Goal: Task Accomplishment & Management: Use online tool/utility

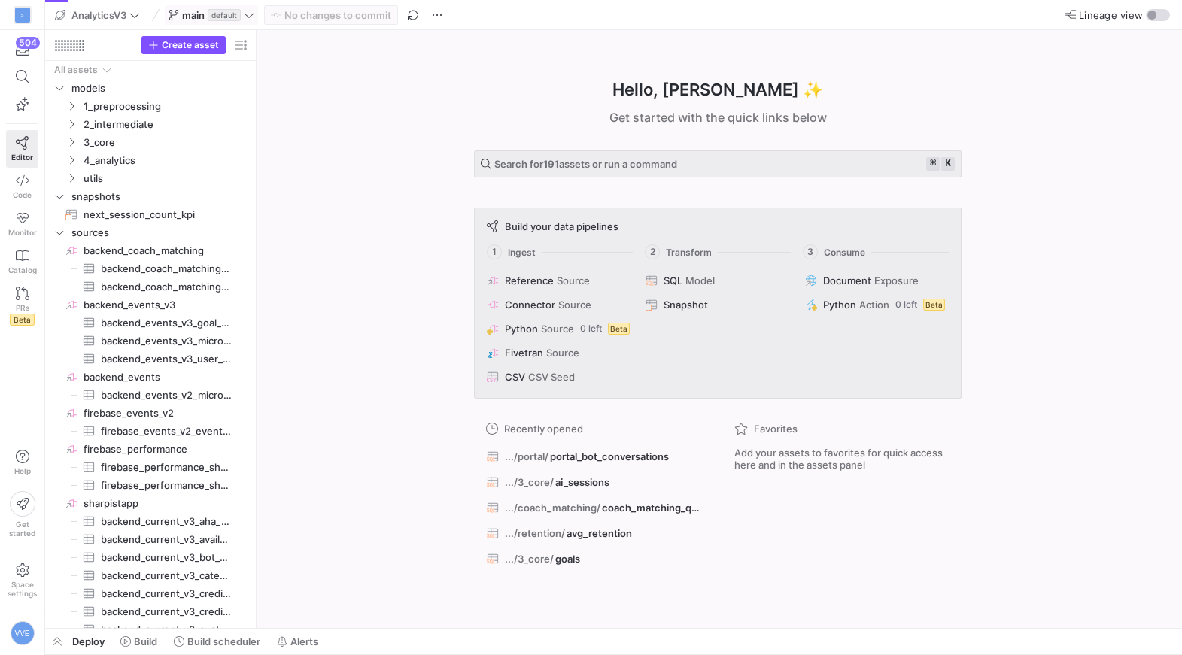
click at [197, 13] on span "main" at bounding box center [193, 15] width 23 height 12
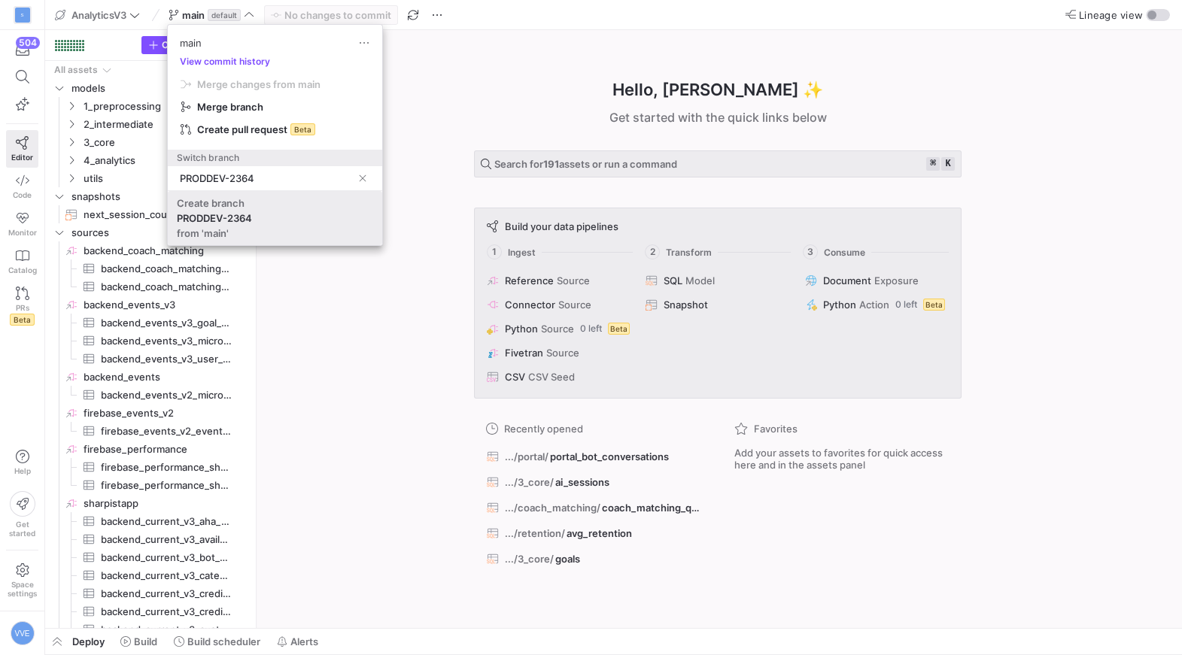
type input "PRODDEV-2364"
click at [315, 226] on span "Create branch PRODDEV-2364 from 'main'" at bounding box center [275, 218] width 196 height 42
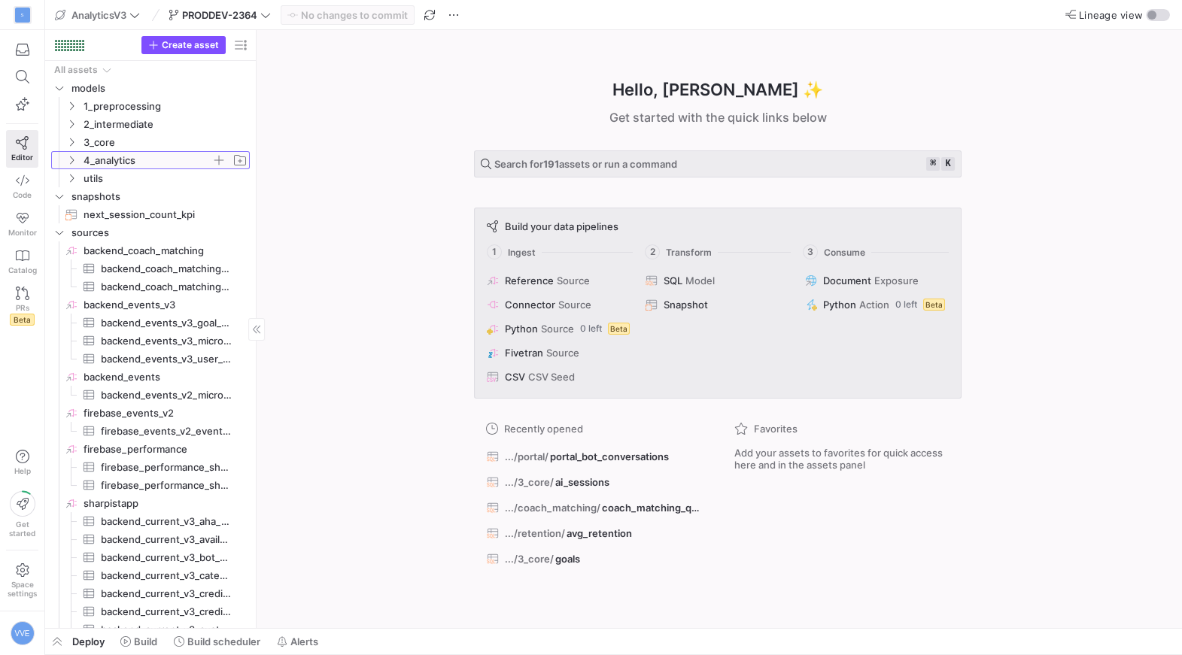
click at [72, 160] on icon "Press SPACE to select this row." at bounding box center [71, 160] width 11 height 9
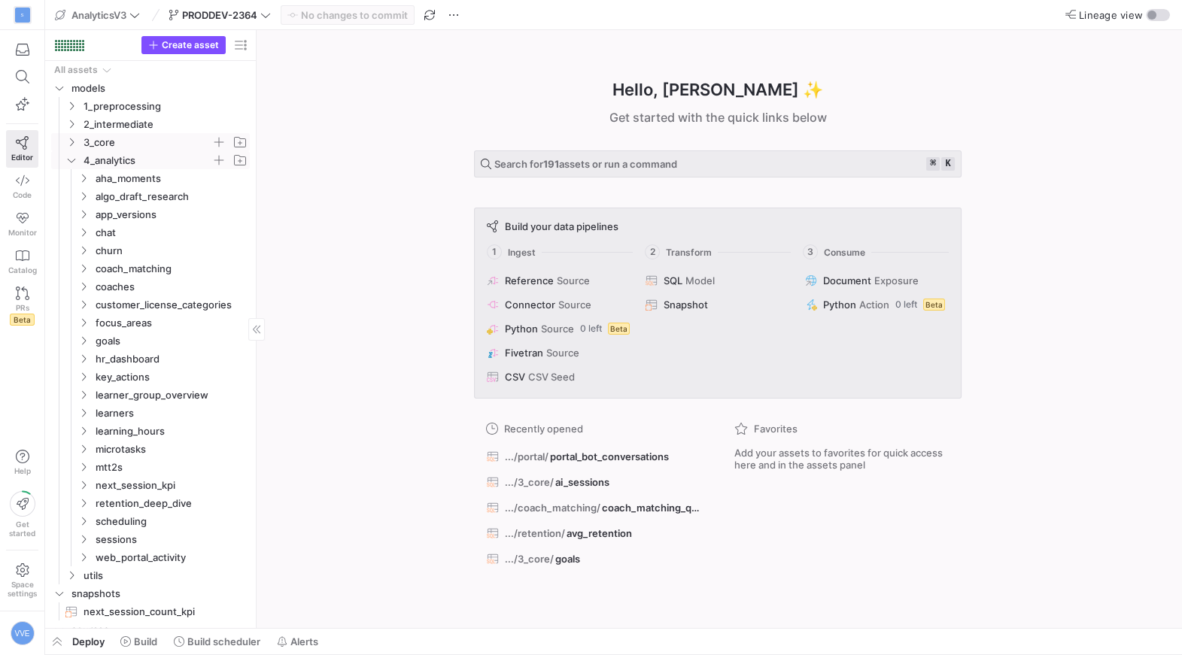
click at [97, 144] on span "3_core" at bounding box center [148, 142] width 128 height 17
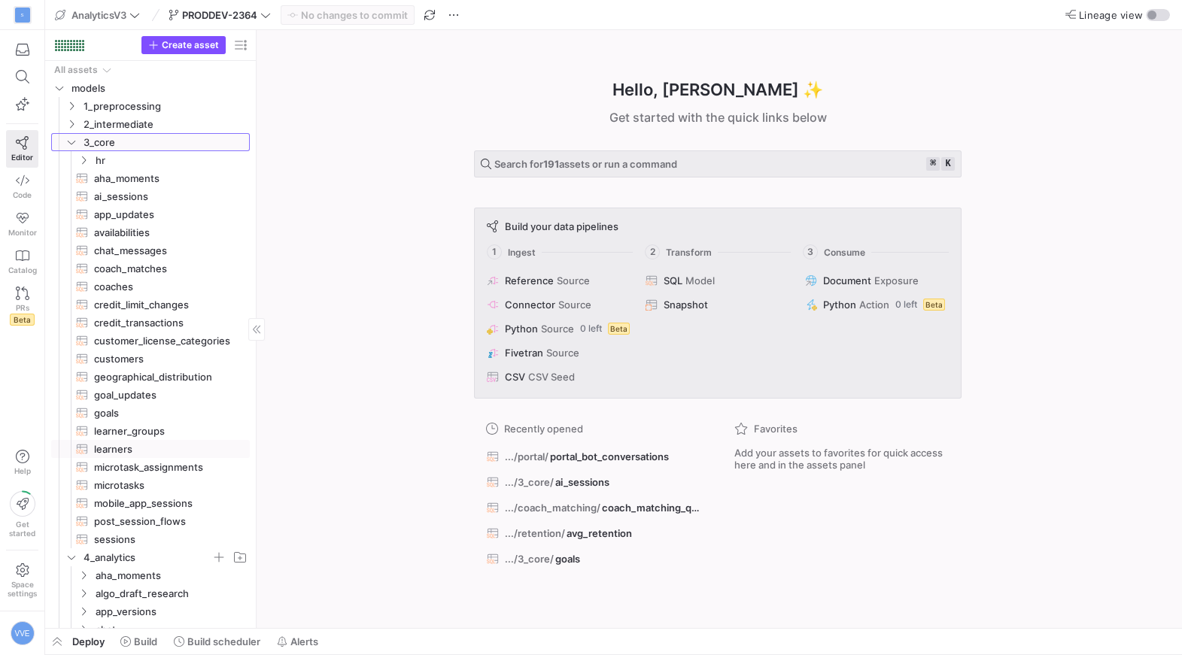
scroll to position [13, 0]
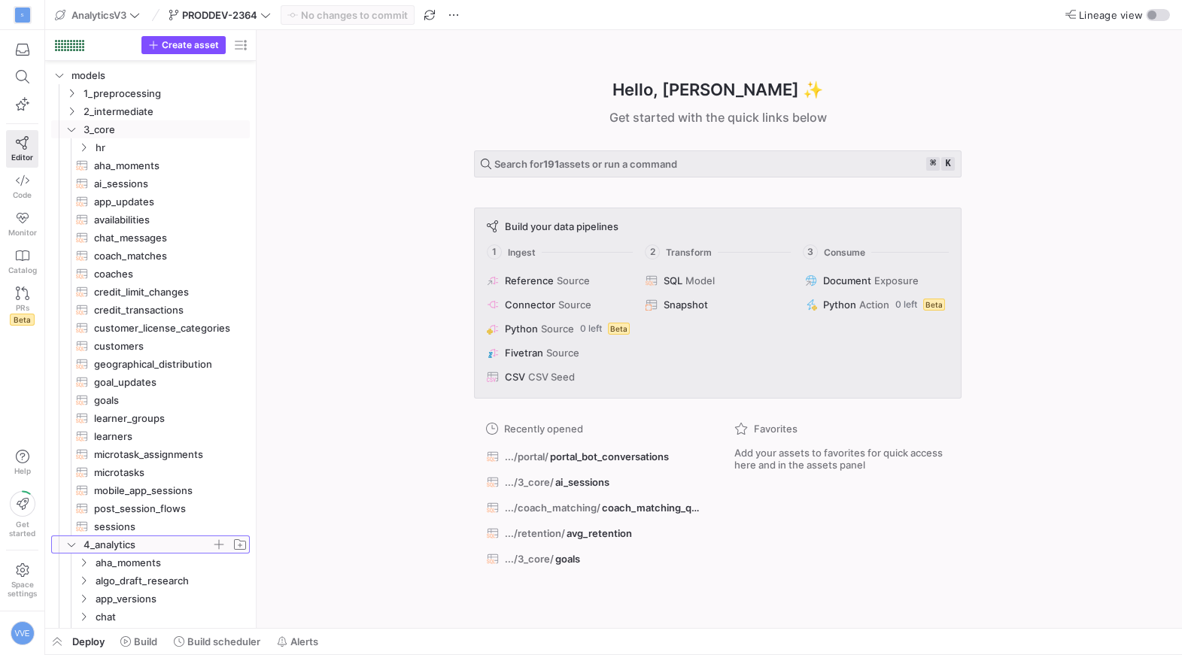
click at [93, 536] on span "4_analytics" at bounding box center [148, 544] width 128 height 17
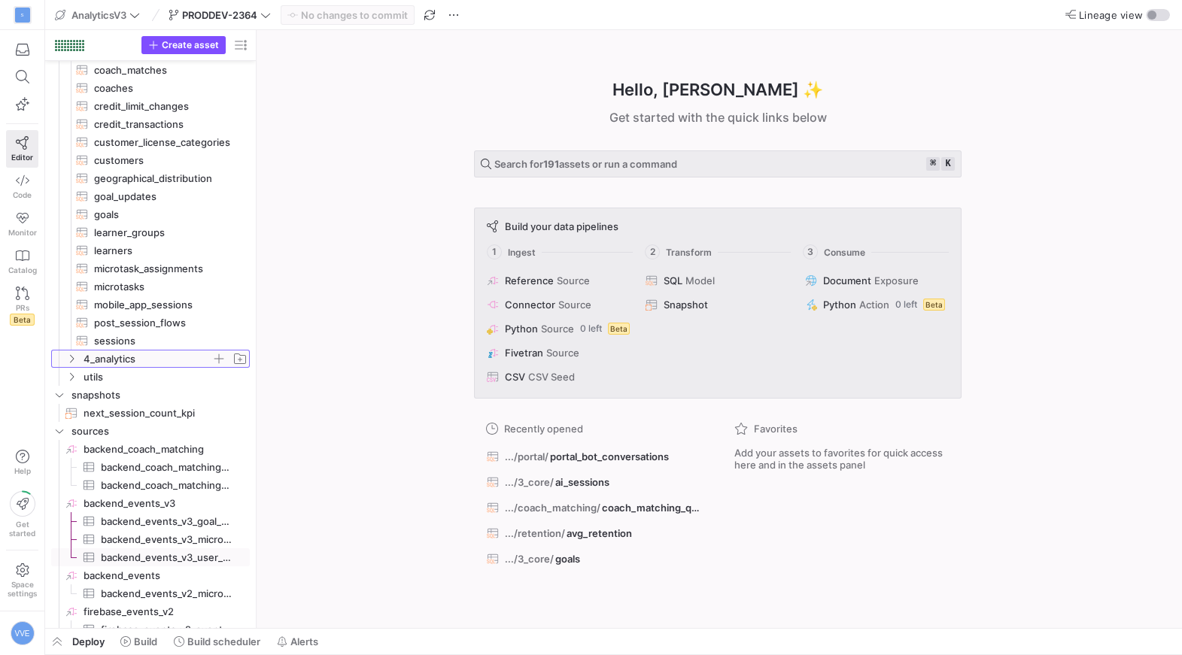
scroll to position [230, 0]
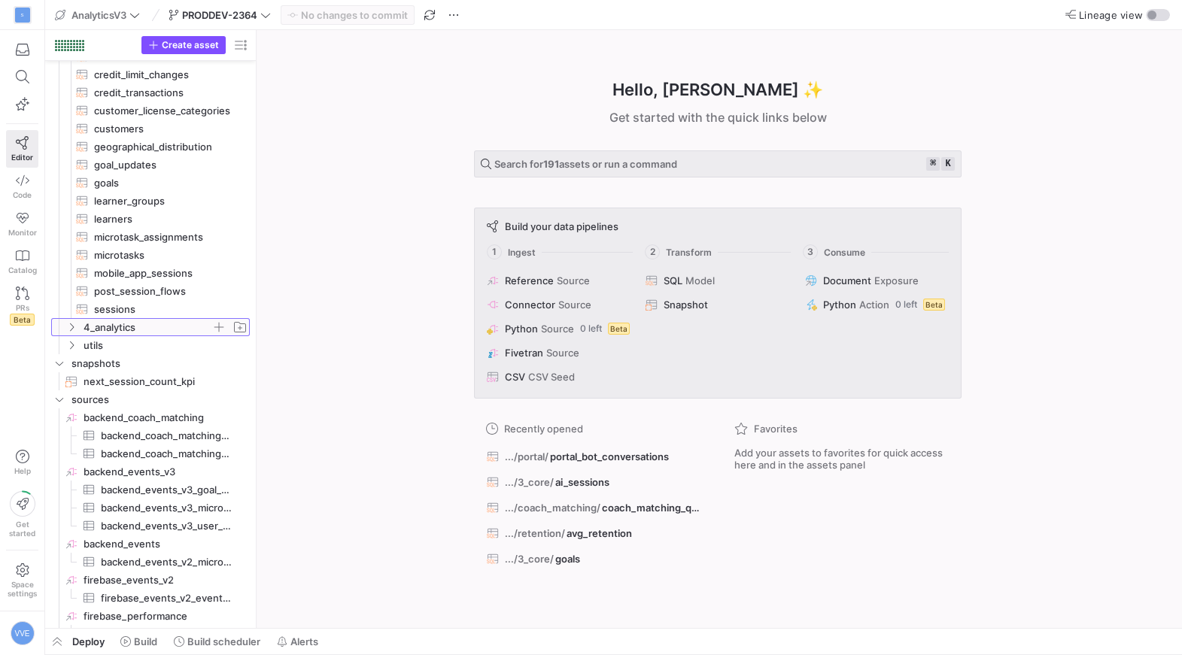
click at [101, 326] on span "4_analytics" at bounding box center [148, 327] width 128 height 17
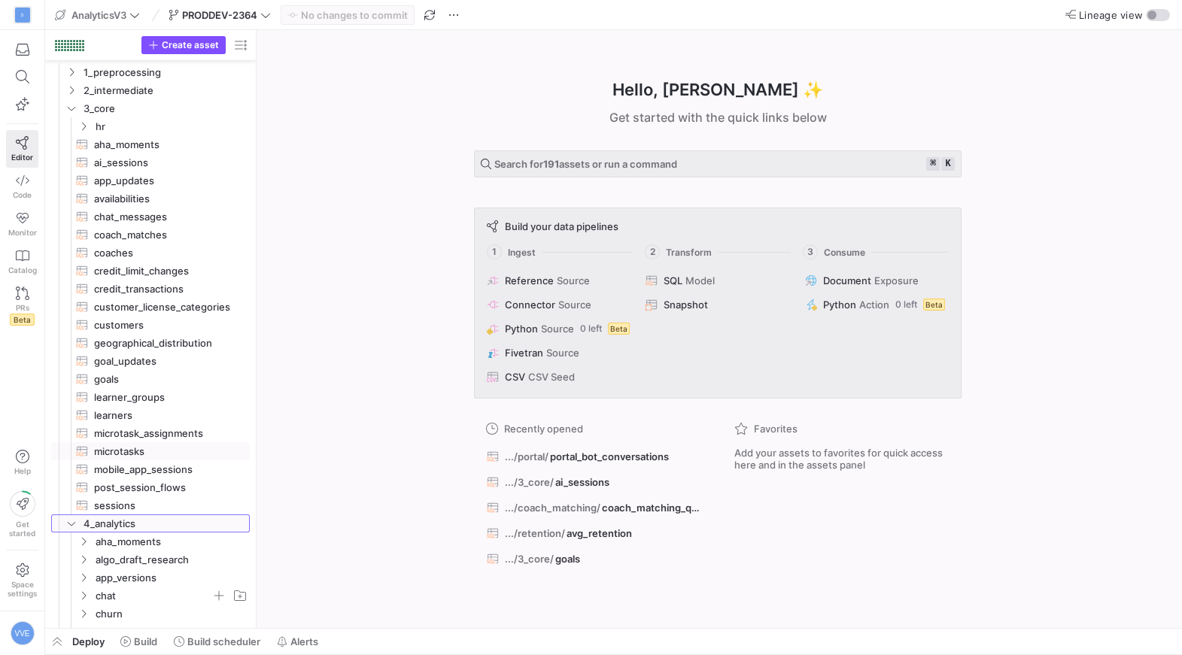
scroll to position [0, 0]
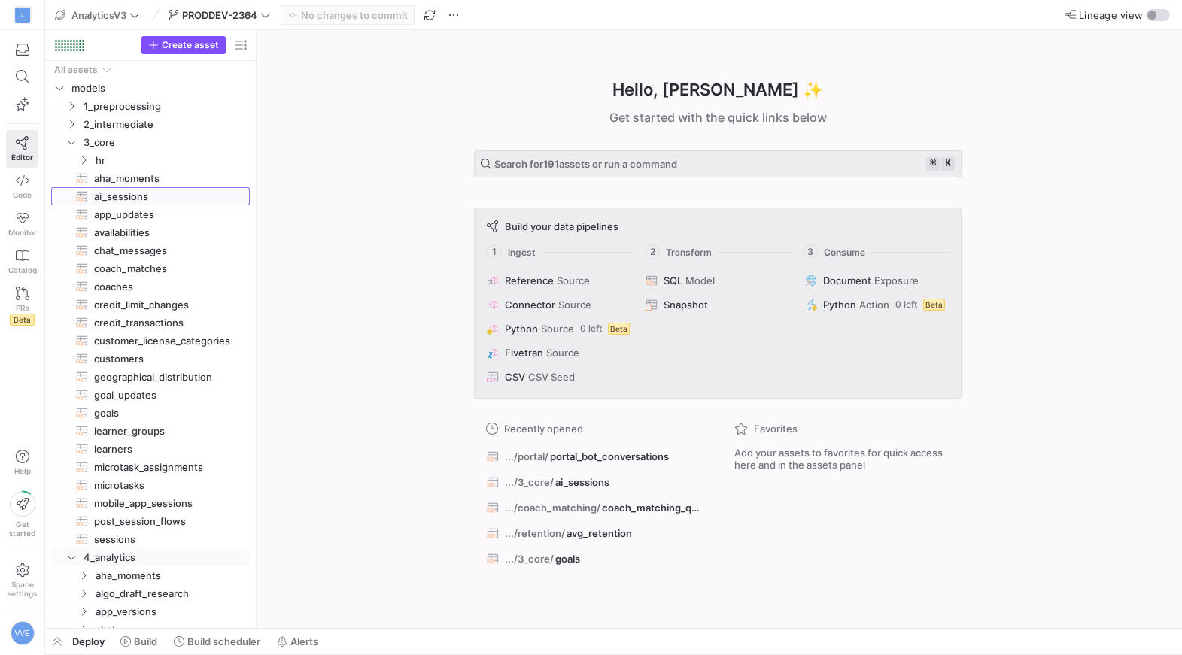
click at [135, 197] on span "ai_sessions​​​​​​​​​​" at bounding box center [163, 196] width 138 height 17
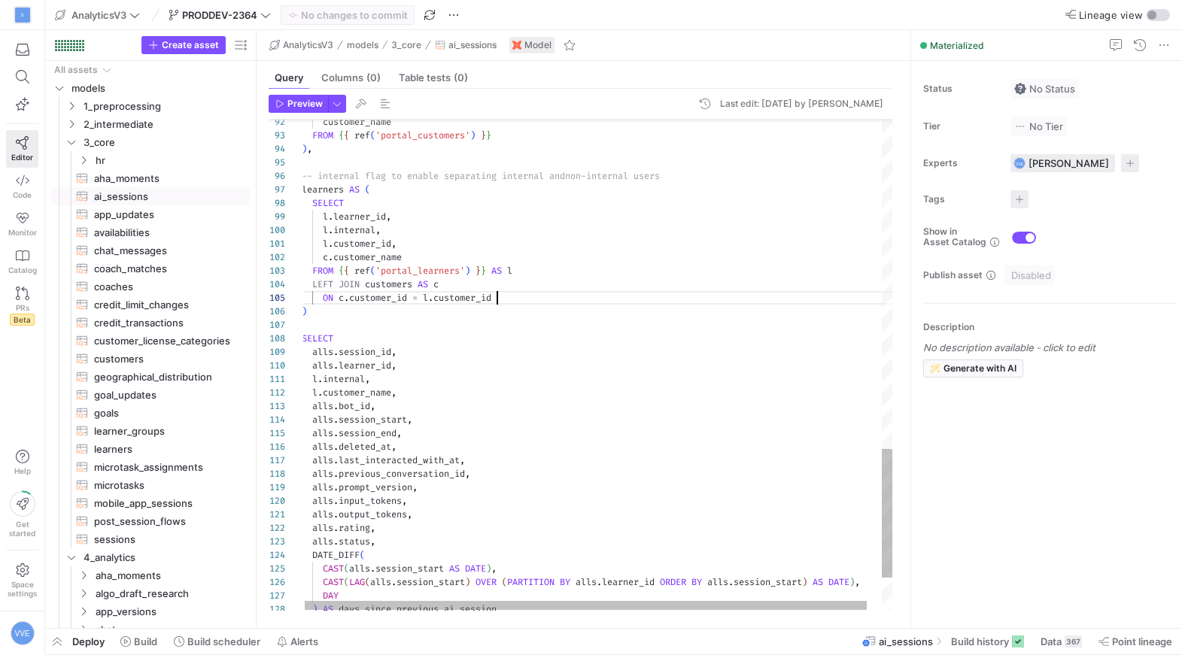
scroll to position [53, 195]
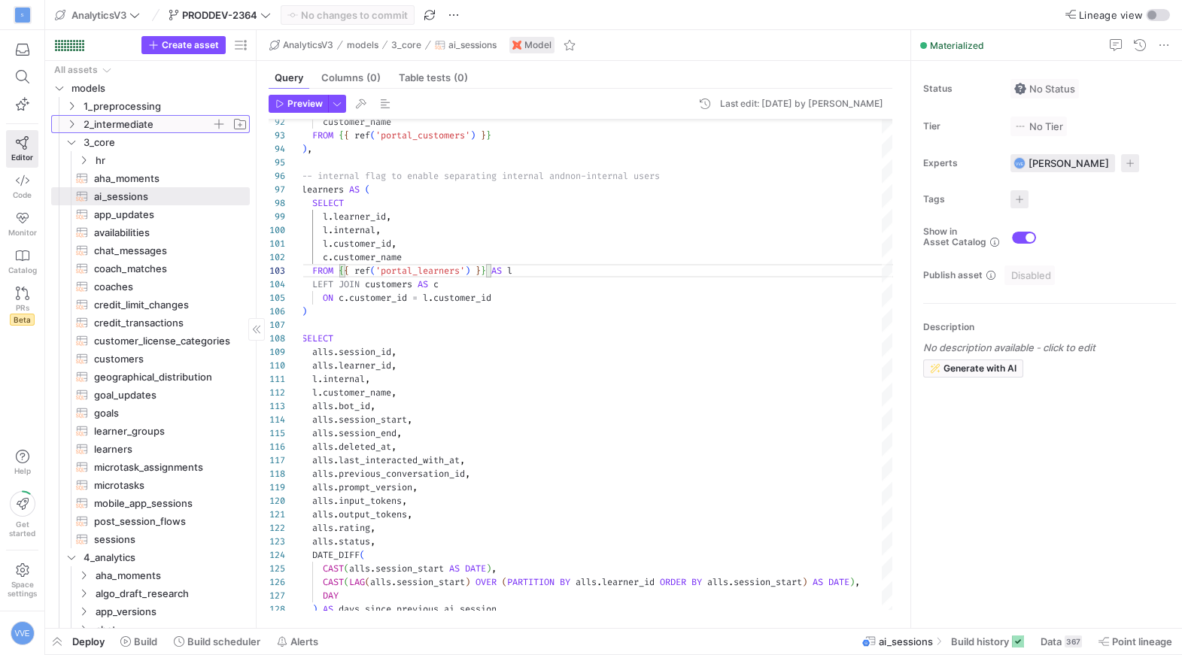
click at [68, 124] on icon "Press SPACE to select this row." at bounding box center [71, 124] width 11 height 9
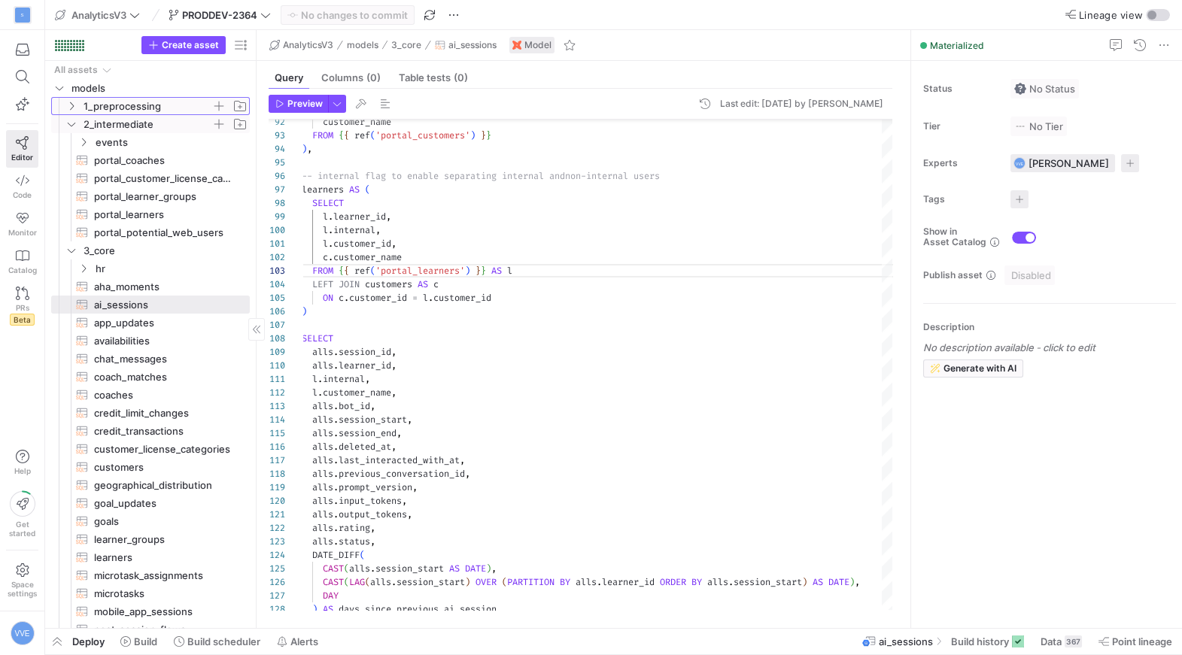
click at [74, 104] on icon "Press SPACE to select this row." at bounding box center [71, 106] width 11 height 9
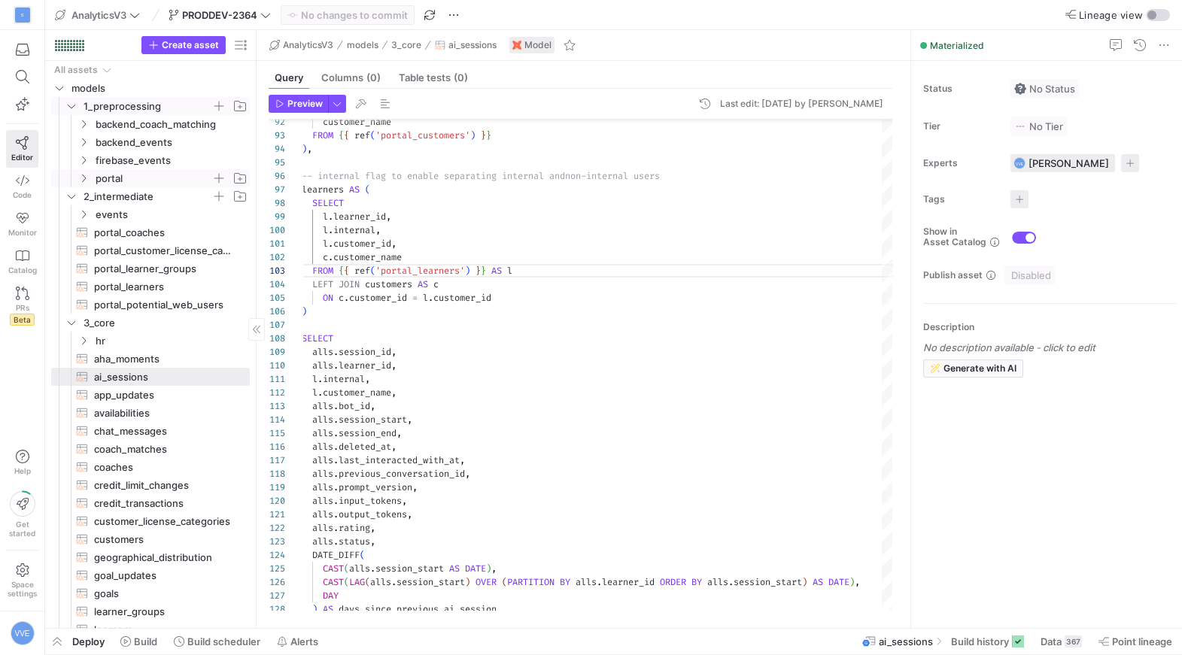
click at [90, 179] on span "portal" at bounding box center [162, 178] width 173 height 17
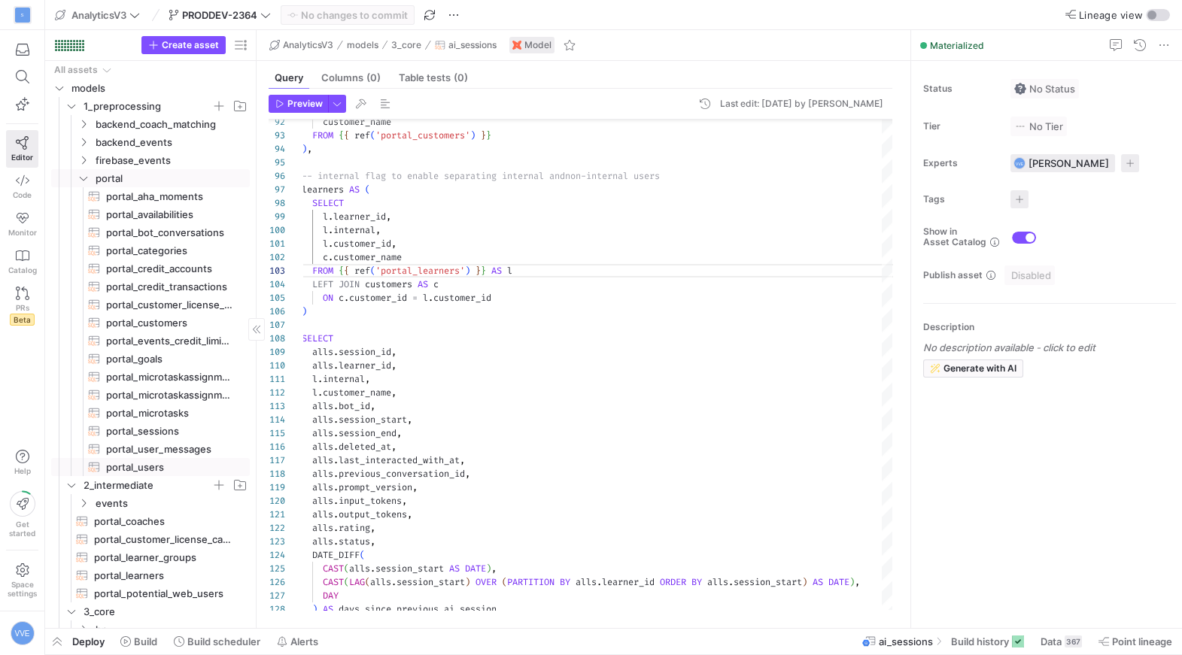
click at [134, 463] on span "portal_users​​​​​​​​​​" at bounding box center [169, 467] width 126 height 17
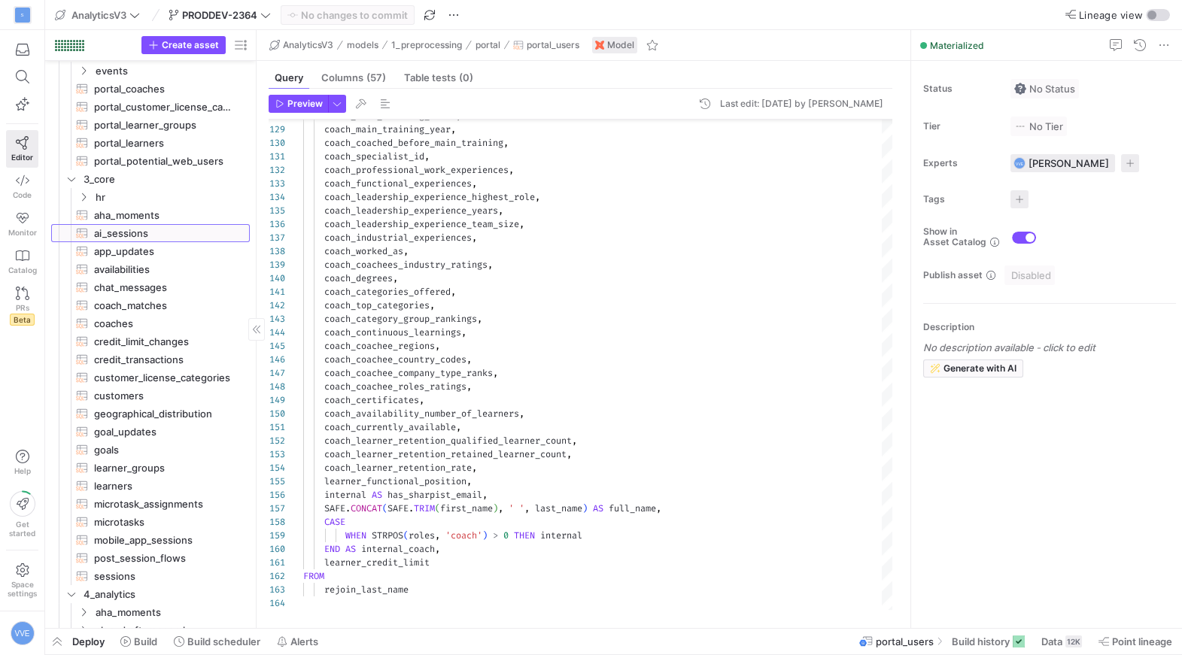
click at [153, 234] on span "ai_sessions​​​​​​​​​​" at bounding box center [163, 233] width 138 height 17
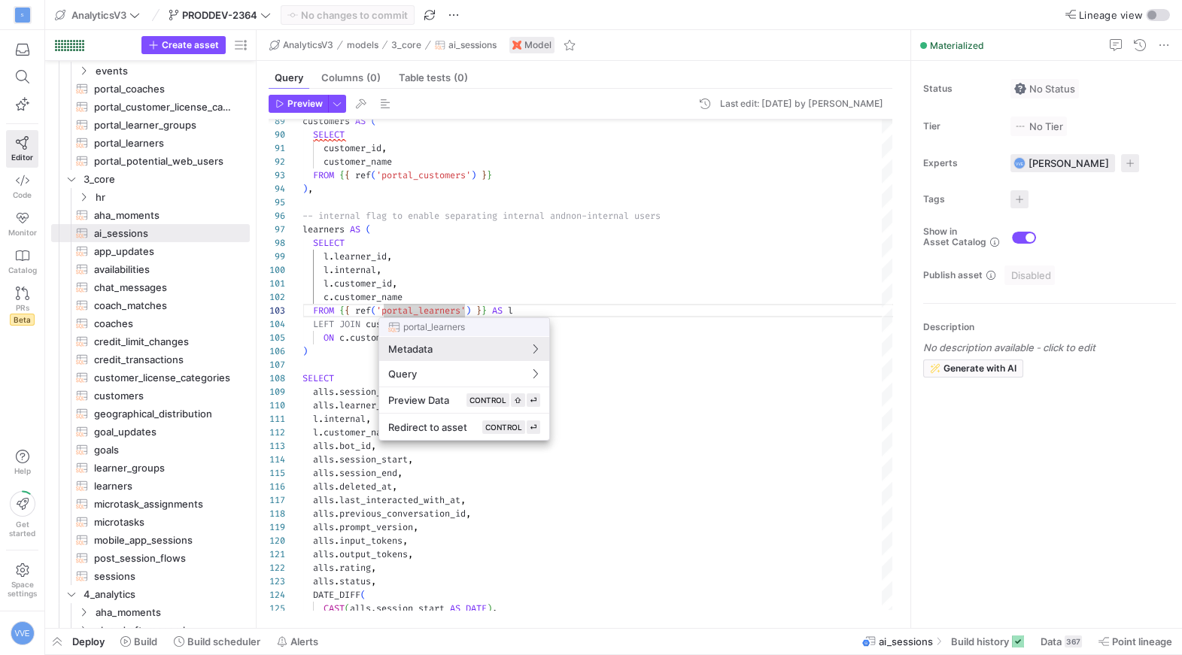
click at [464, 311] on div at bounding box center [591, 327] width 1182 height 655
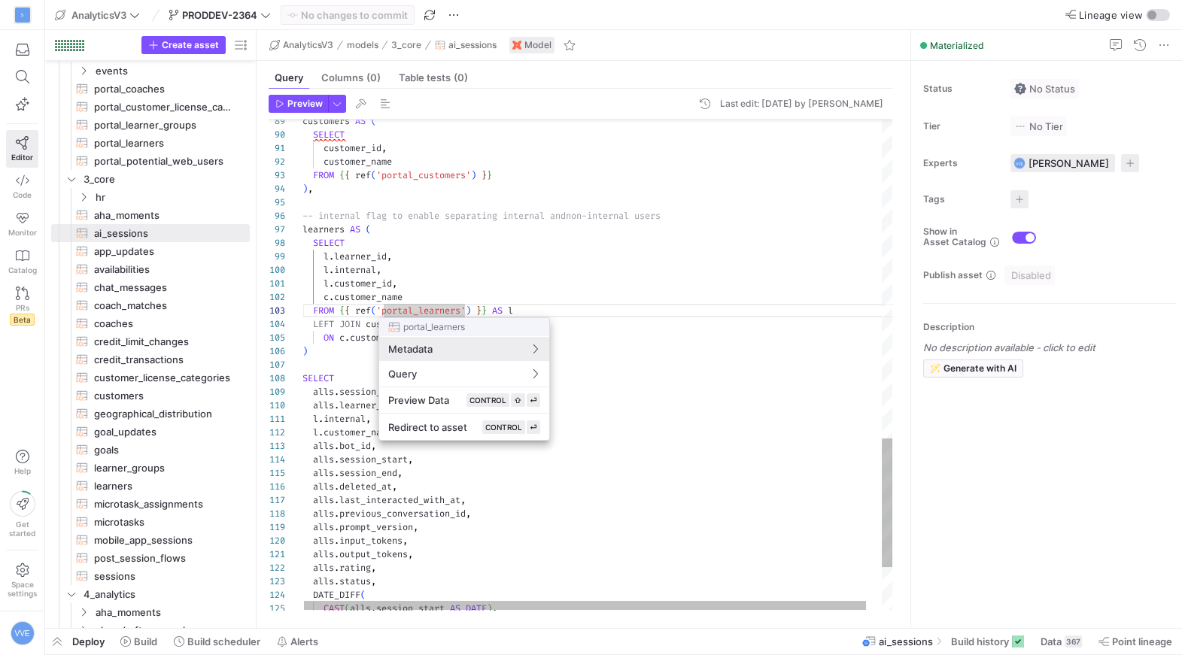
click at [466, 311] on div at bounding box center [591, 327] width 1182 height 655
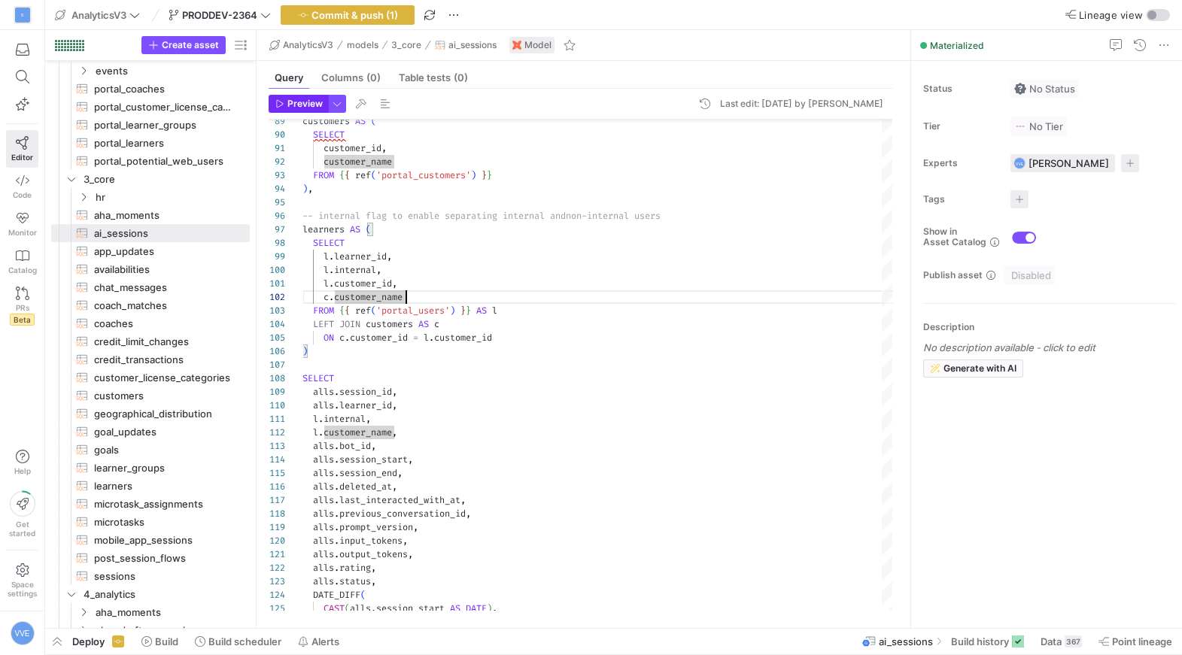
type textarea "l.customer_id, c.customer_name FROM {{ ref('portal_users') }} AS l LEFT JOIN cu…"
click at [322, 97] on span "button" at bounding box center [298, 104] width 58 height 17
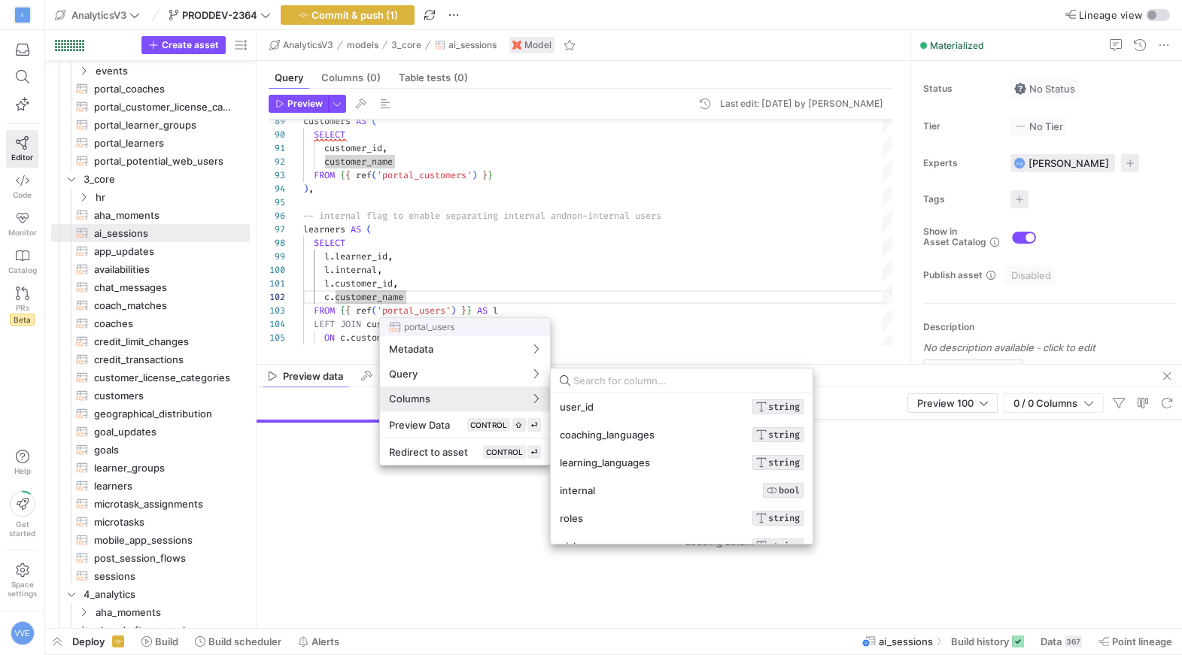
click at [620, 383] on input at bounding box center [688, 381] width 230 height 12
type input "customer"
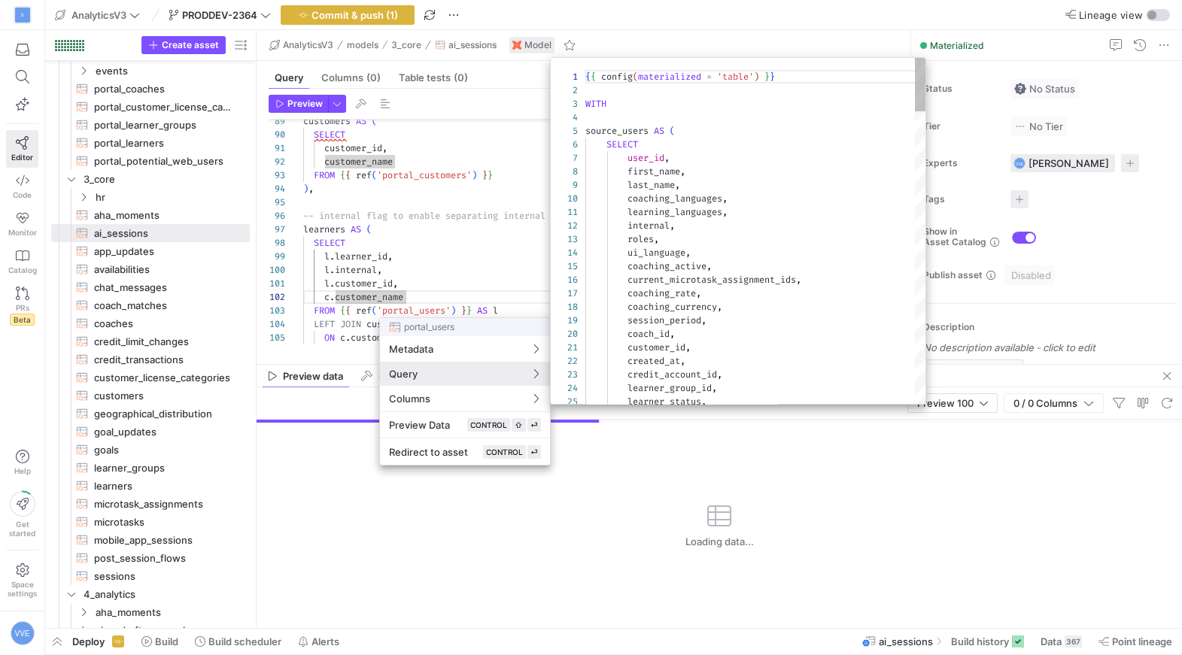
click at [445, 247] on div at bounding box center [591, 327] width 1182 height 655
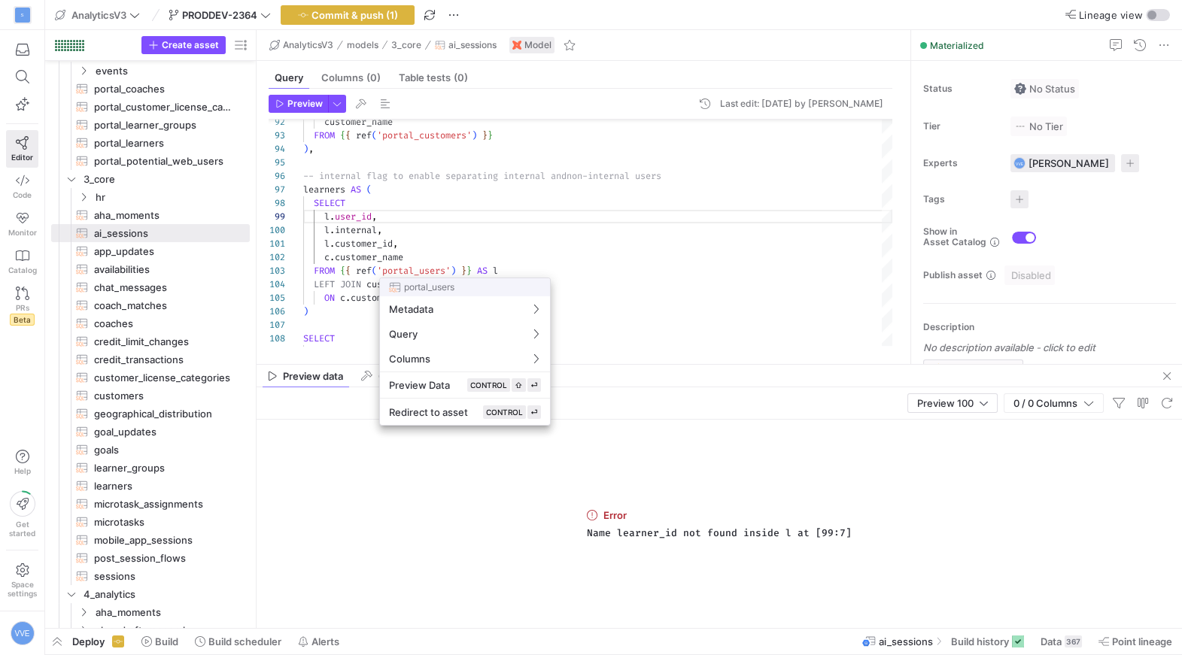
click at [395, 216] on div at bounding box center [591, 327] width 1182 height 655
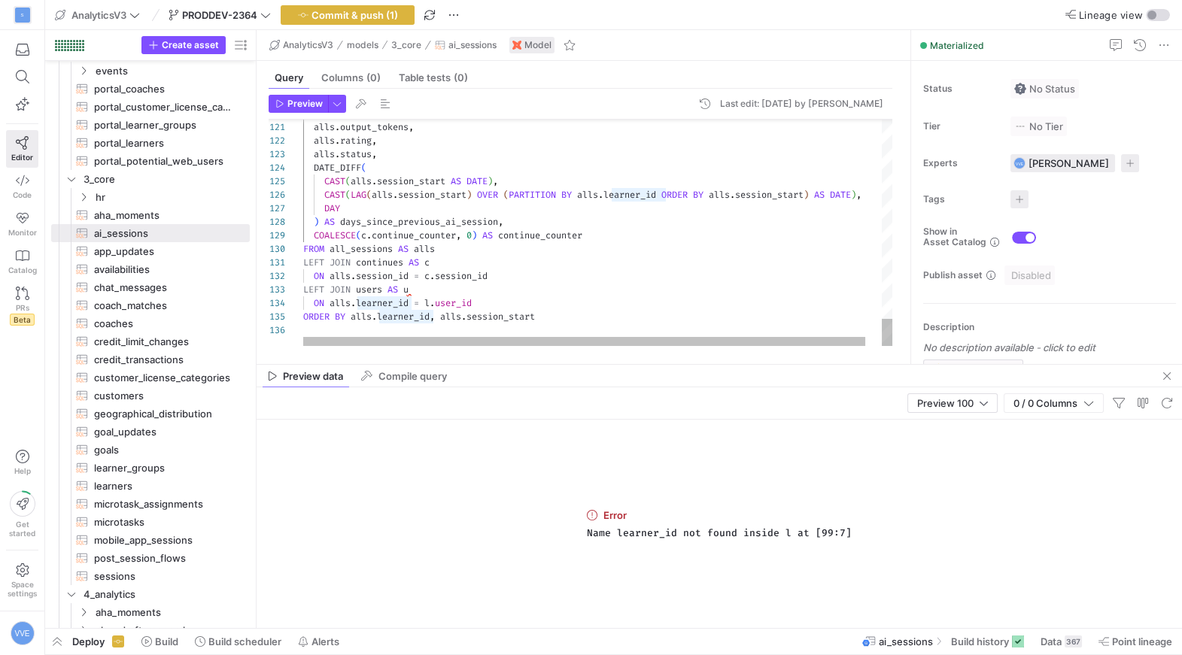
scroll to position [41, 157]
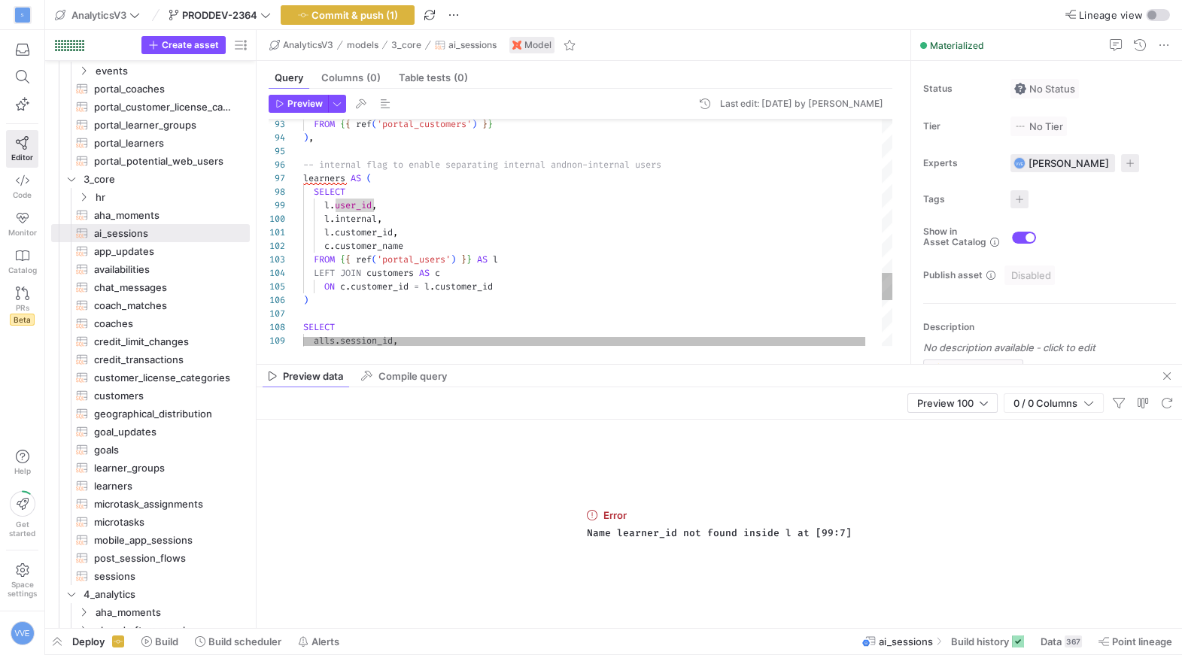
scroll to position [26, 173]
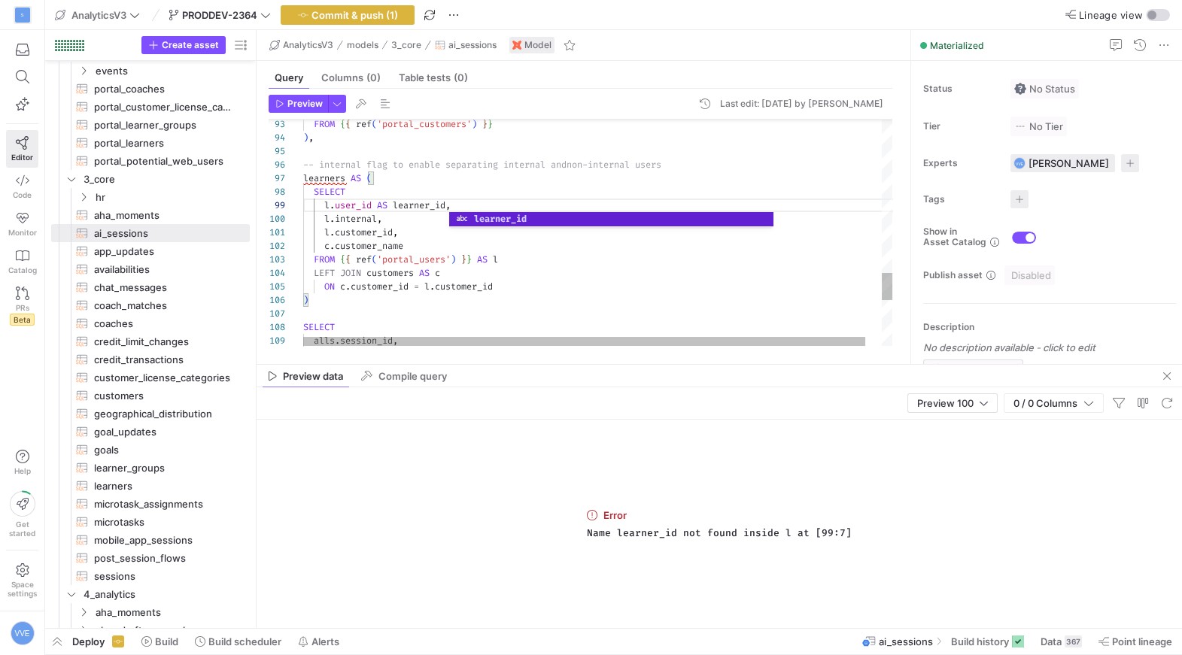
scroll to position [94, 44]
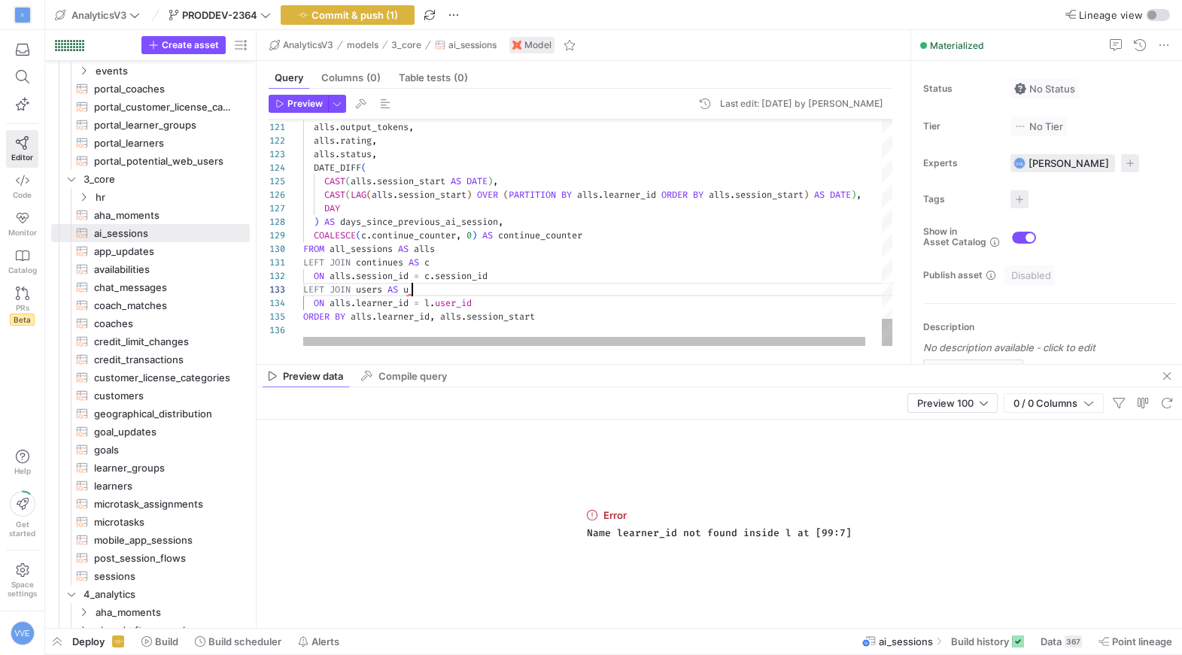
scroll to position [26, 108]
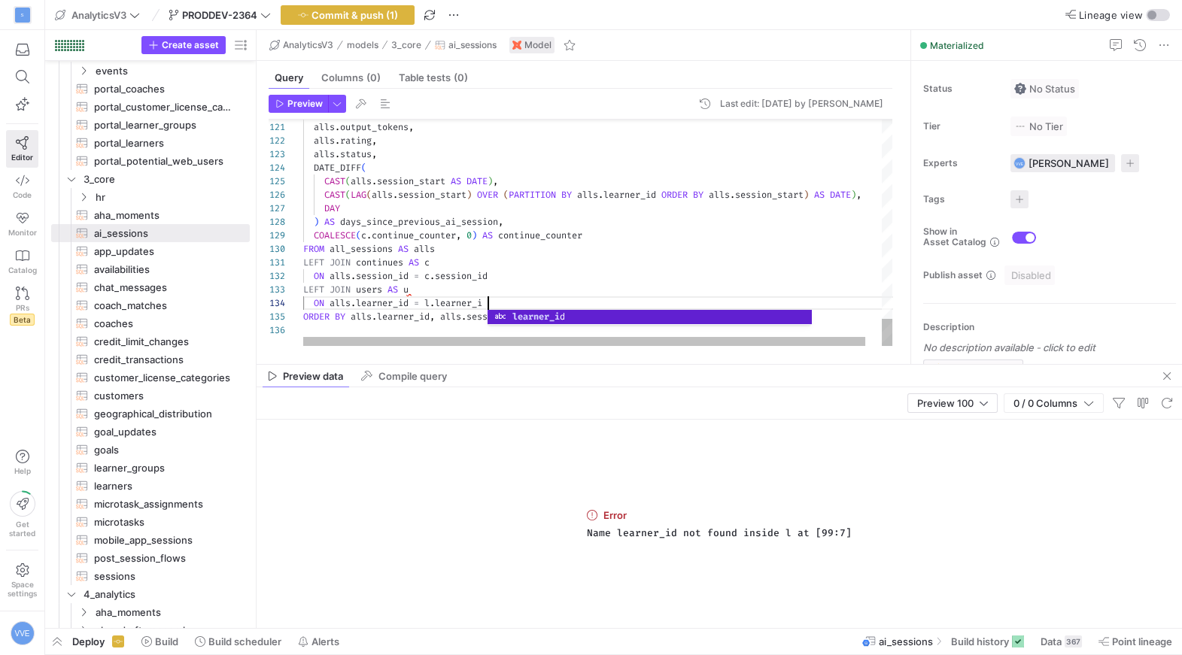
scroll to position [41, 189]
click at [302, 103] on span "Preview" at bounding box center [304, 104] width 35 height 11
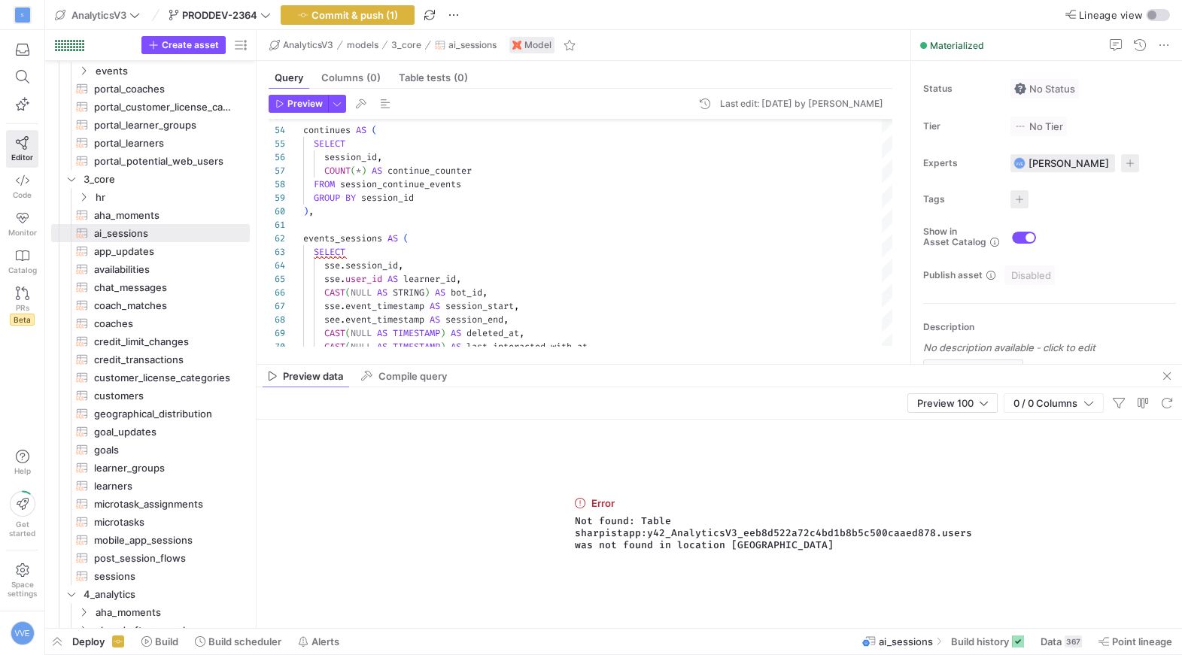
click at [749, 542] on span "Not found: Table sharpistapp:y42_AnalyticsV3_eeb8d522a72c4bd1b8b5c500caaed878.u…" at bounding box center [719, 533] width 289 height 36
click at [744, 530] on span "Not found: Table sharpistapp:y42_AnalyticsV3_eeb8d522a72c4bd1b8b5c500caaed878.u…" at bounding box center [719, 533] width 289 height 36
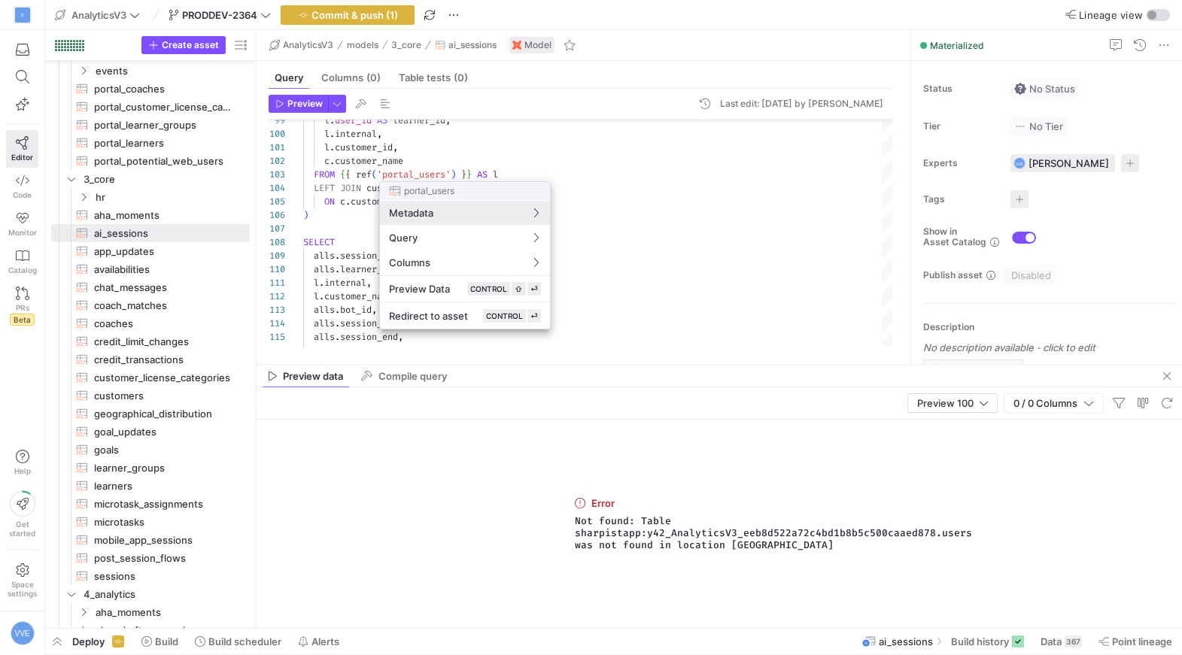
click at [410, 169] on div at bounding box center [591, 327] width 1182 height 655
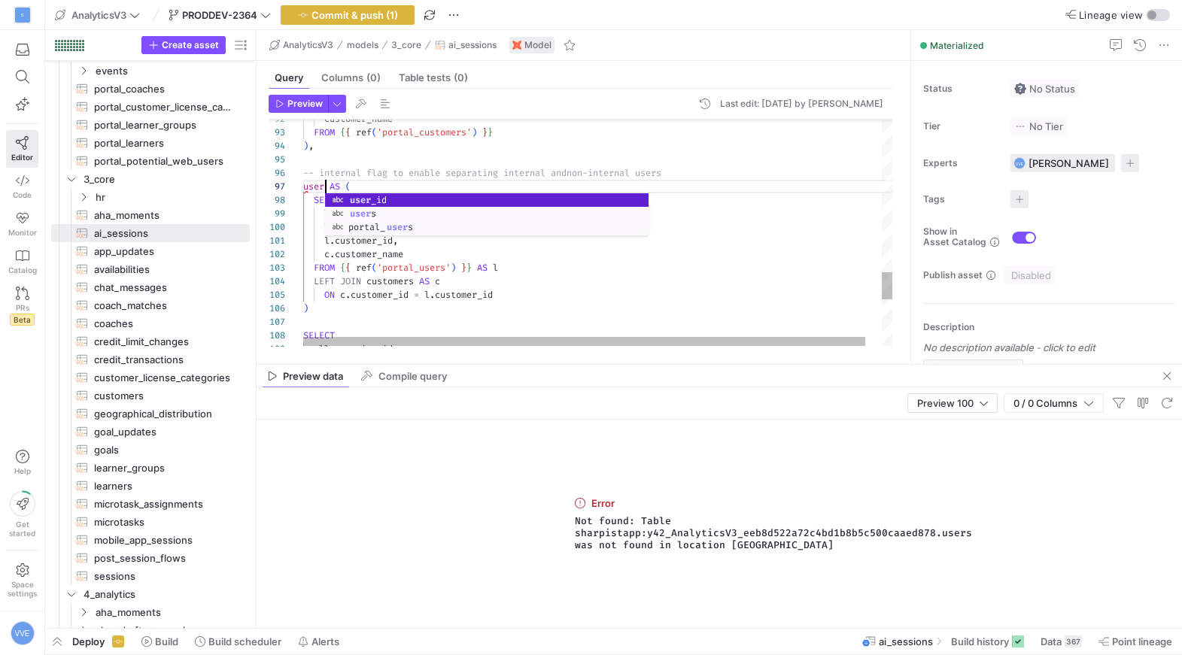
scroll to position [81, 26]
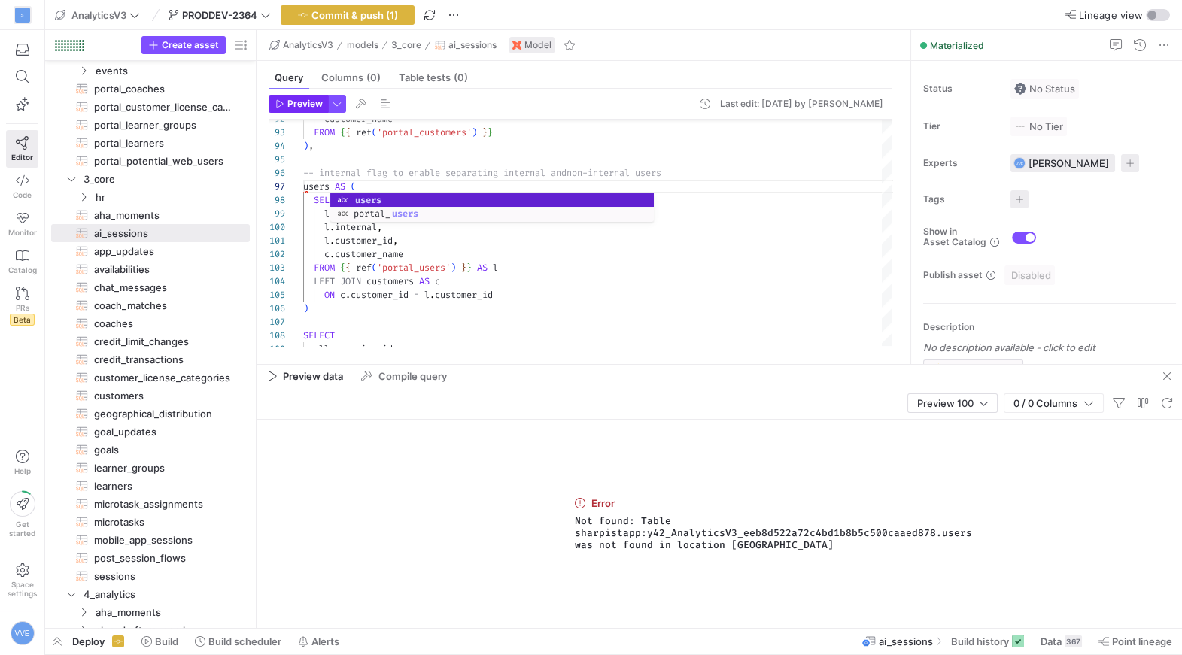
click at [314, 108] on span "Preview" at bounding box center [304, 104] width 35 height 11
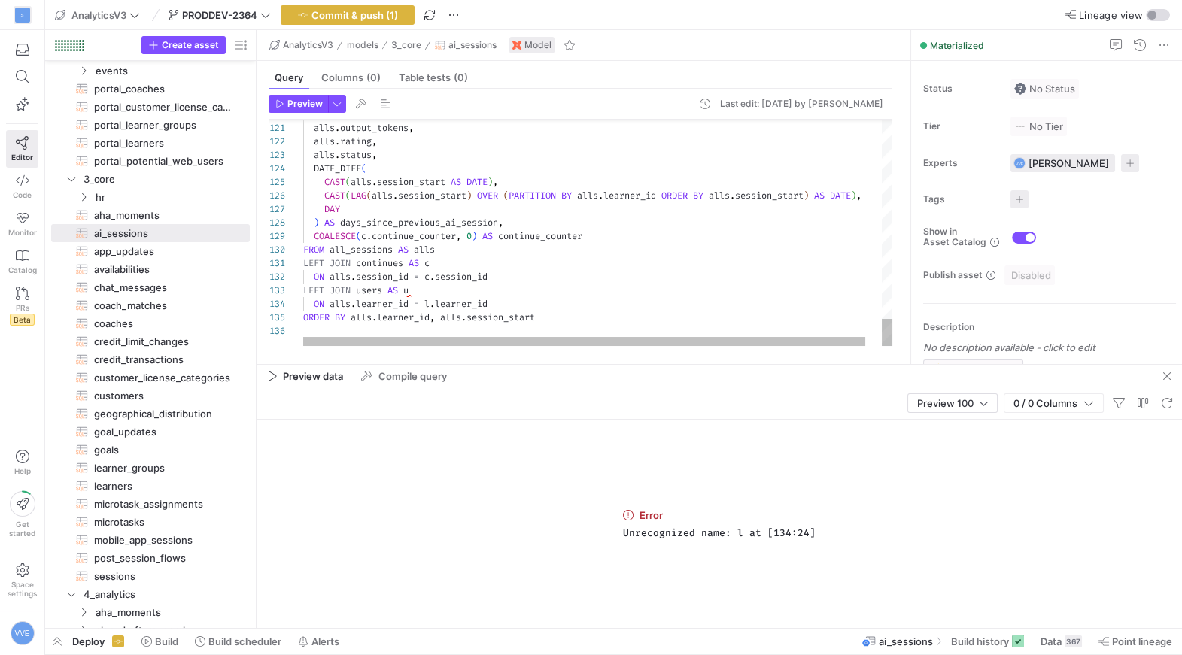
scroll to position [41, 130]
click at [315, 108] on span "button" at bounding box center [298, 104] width 58 height 17
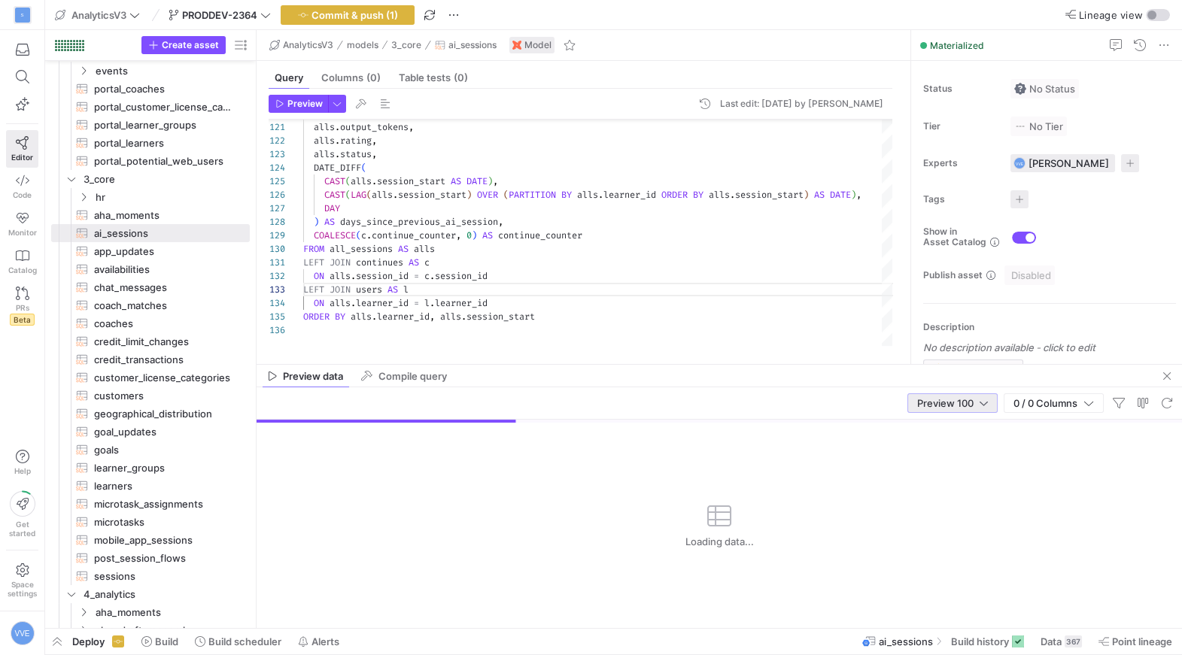
click at [944, 406] on span "Preview 100" at bounding box center [945, 403] width 56 height 12
click at [931, 451] on span "Full Preview" at bounding box center [951, 452] width 77 height 12
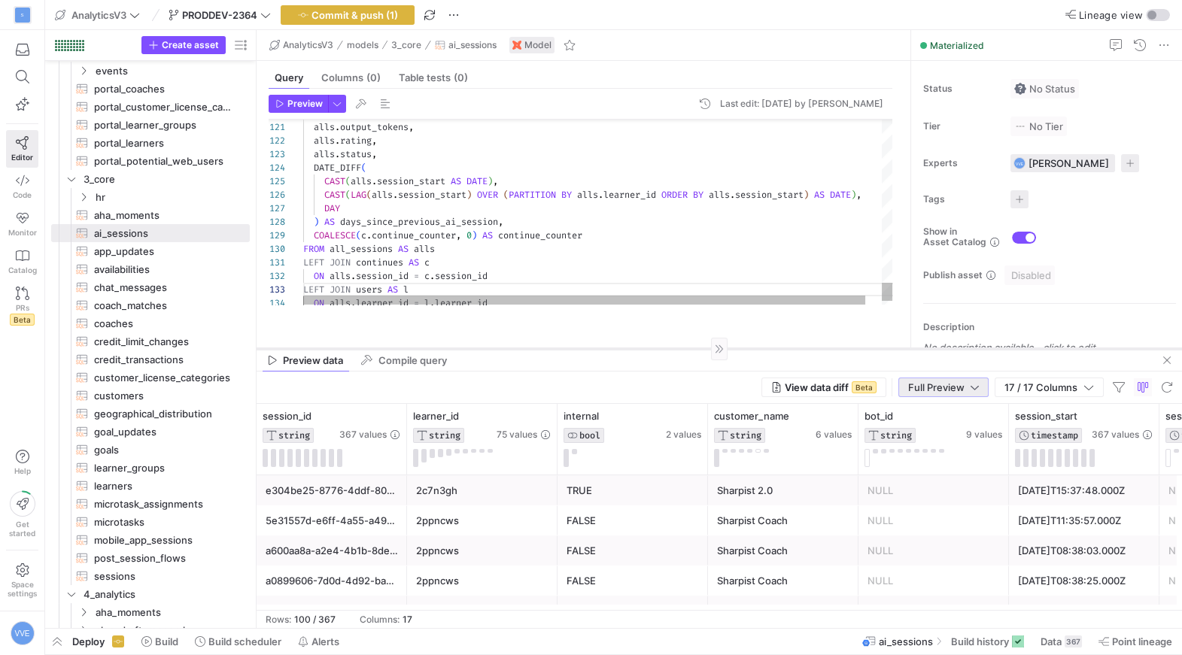
drag, startPoint x: 604, startPoint y: 364, endPoint x: 613, endPoint y: 348, distance: 18.2
click at [613, 348] on div at bounding box center [719, 348] width 925 height 1
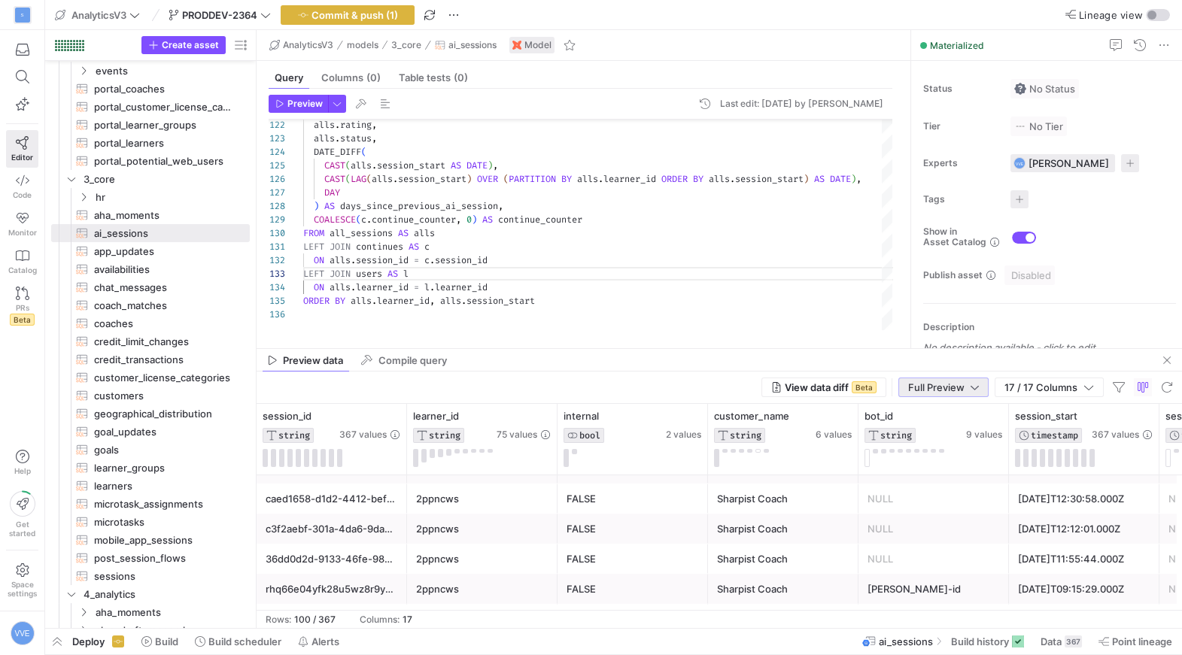
scroll to position [287, 0]
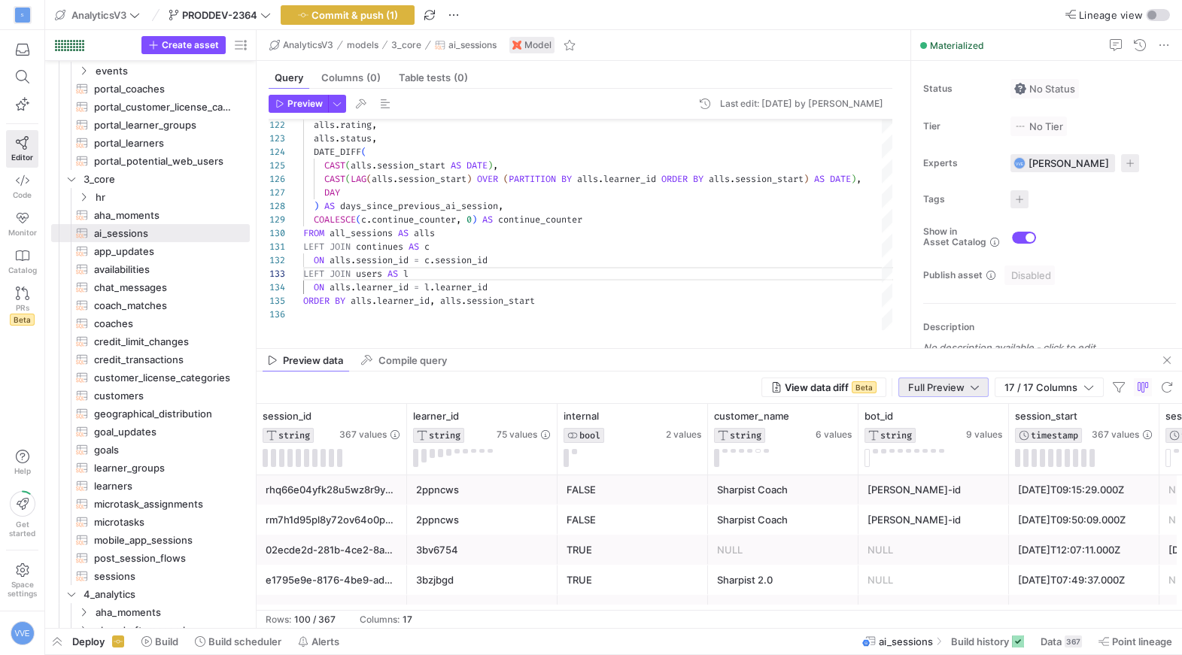
click at [703, 552] on div "TRUE" at bounding box center [633, 550] width 150 height 30
click at [776, 558] on div "NULL" at bounding box center [783, 550] width 132 height 29
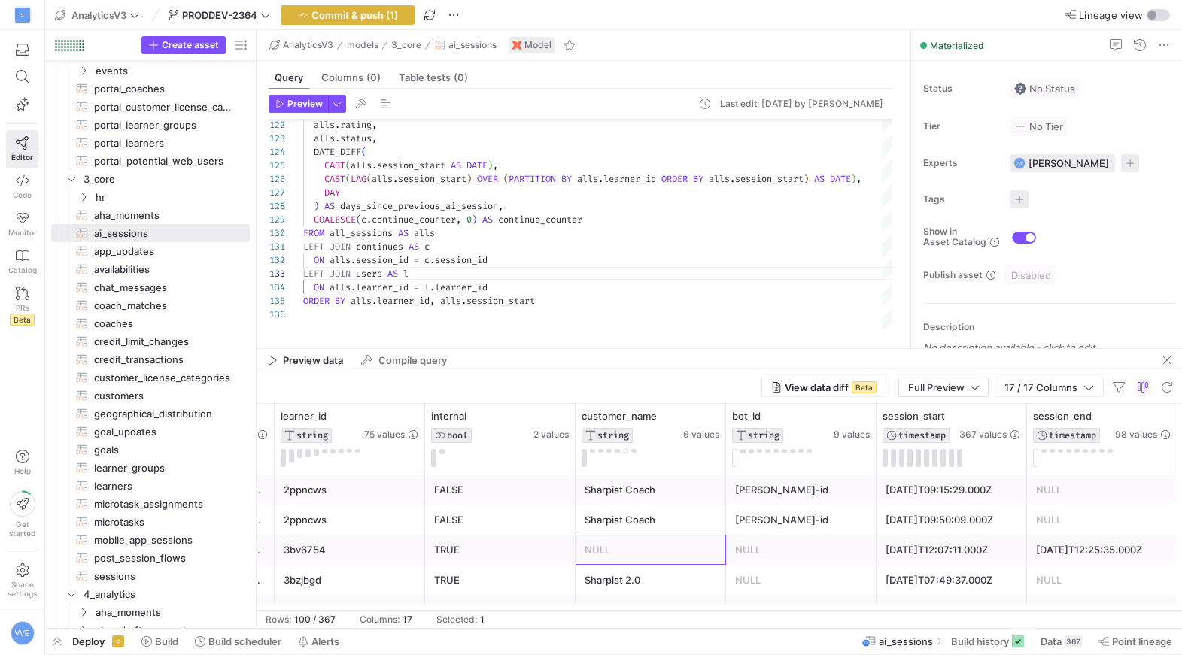
click at [755, 548] on div "NULL" at bounding box center [801, 550] width 132 height 29
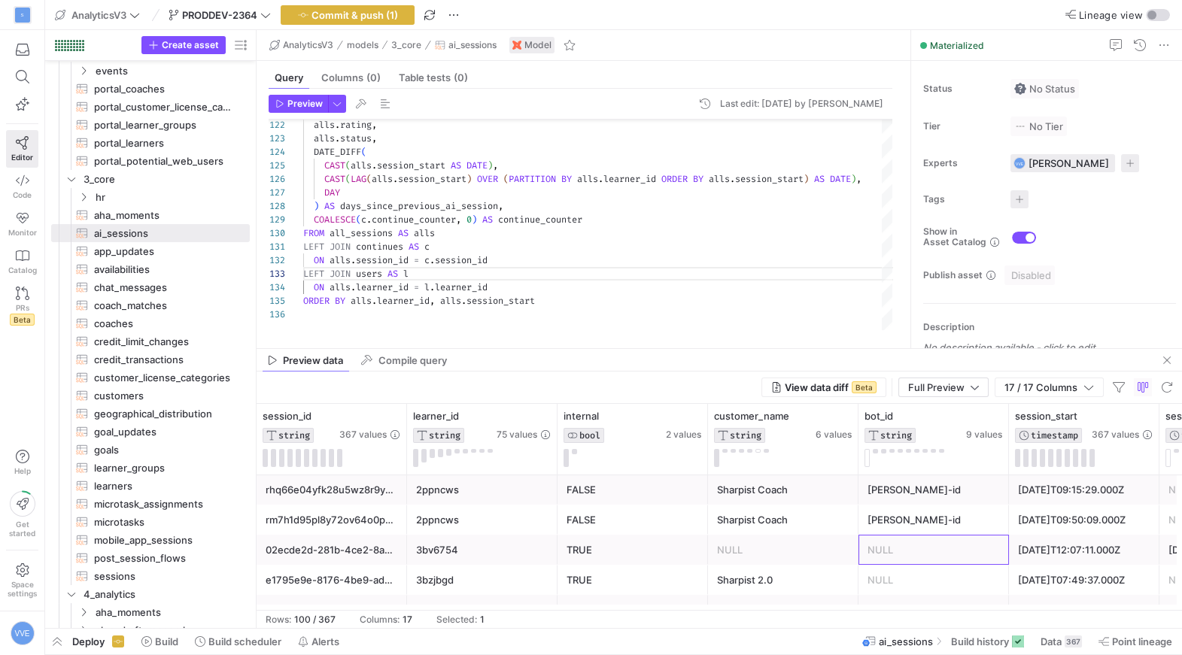
click at [533, 562] on div "3bv6754" at bounding box center [482, 550] width 132 height 29
click at [737, 500] on div "NULL" at bounding box center [783, 488] width 132 height 29
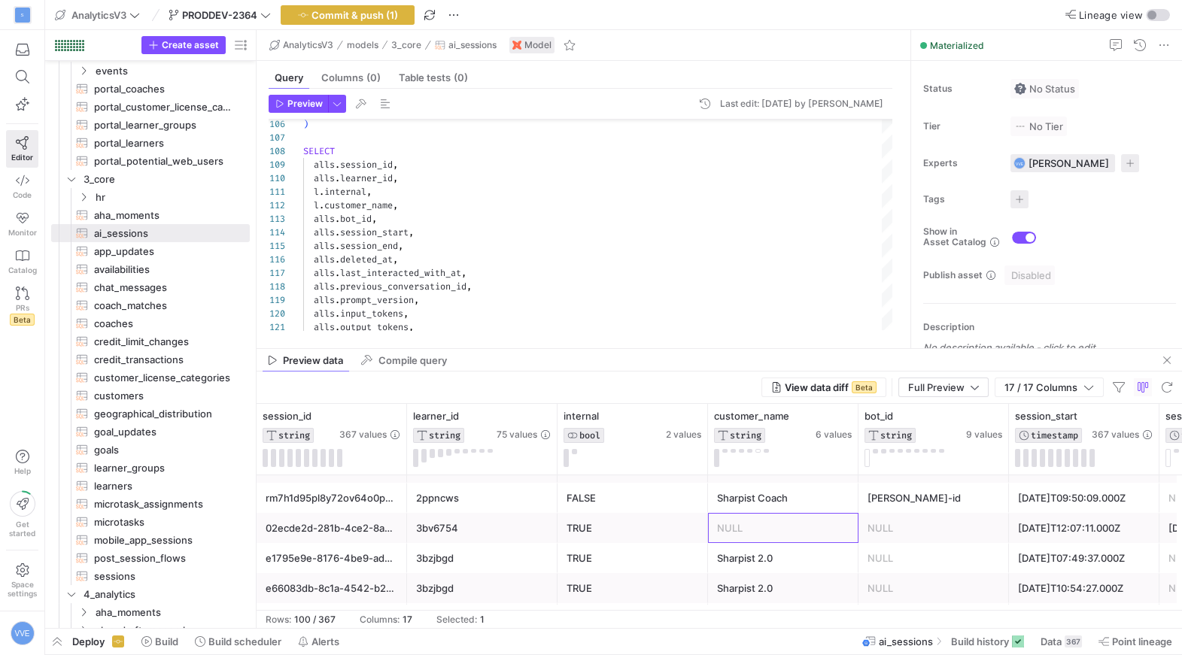
click at [560, 533] on div "TRUE" at bounding box center [633, 528] width 150 height 30
click at [536, 530] on div "3bv6754" at bounding box center [482, 528] width 132 height 29
click at [754, 449] on div at bounding box center [783, 458] width 138 height 18
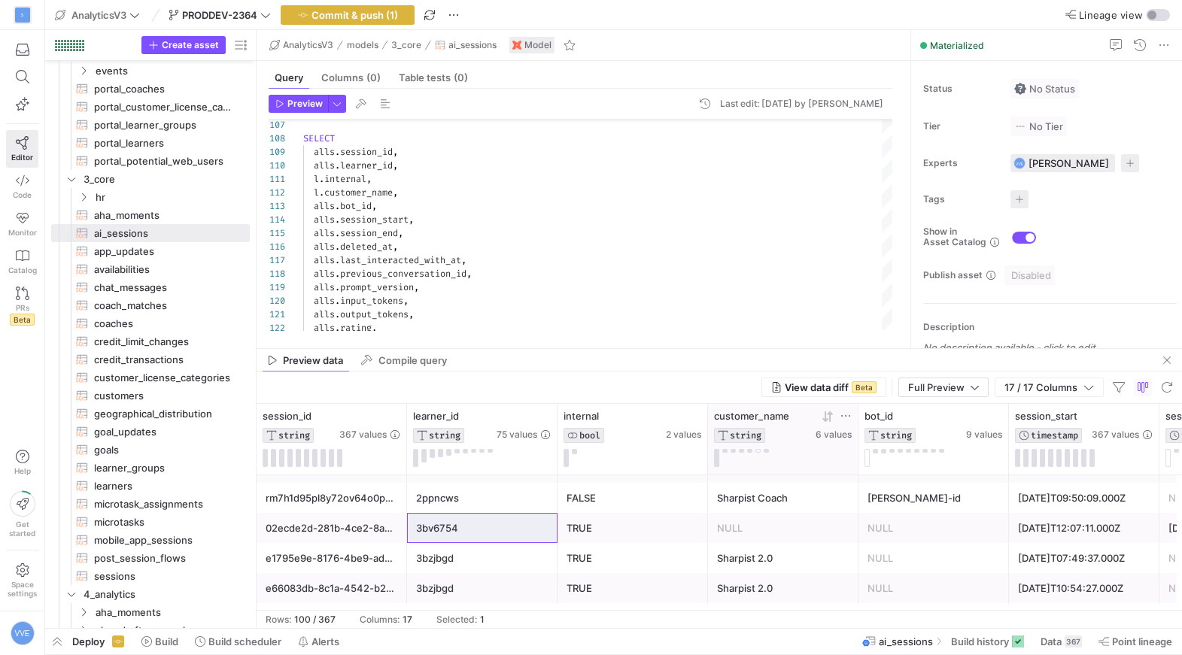
click at [755, 449] on button at bounding box center [757, 451] width 5 height 4
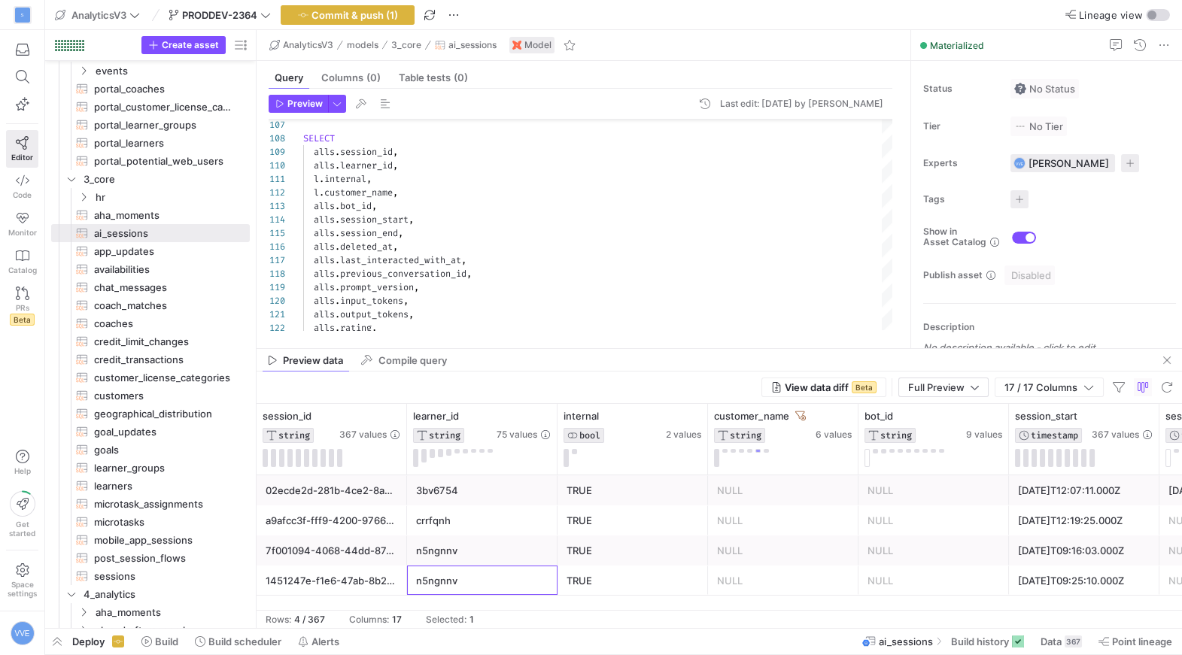
click at [523, 570] on div "n5ngnnv" at bounding box center [482, 581] width 132 height 29
click at [518, 527] on div "crrfqnh" at bounding box center [482, 520] width 132 height 29
click at [446, 538] on div "n5ngnnv" at bounding box center [482, 550] width 132 height 29
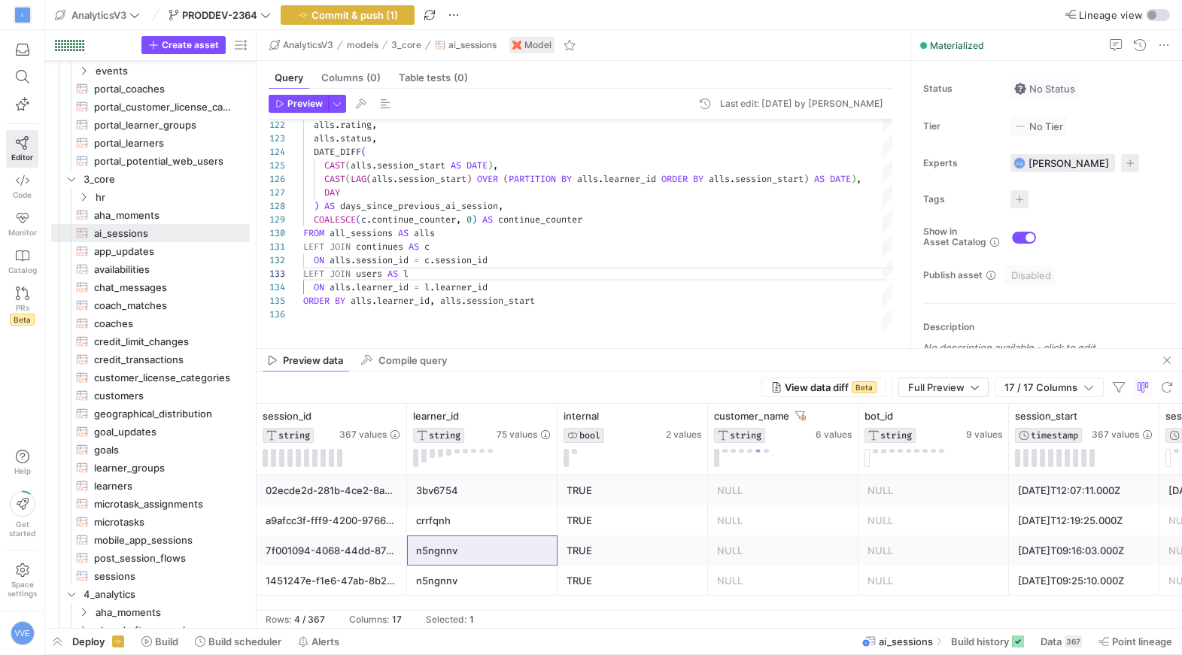
click at [620, 346] on mat-tab-group "Query Columns (0) Table tests (0) Preview Last edit: [DATE] by [PERSON_NAME] 12…" at bounding box center [581, 204] width 648 height 287
click at [620, 348] on mat-tab-group "Query Columns (0) Table tests (0) Preview Last edit: [DATE] by [PERSON_NAME] 12…" at bounding box center [581, 204] width 648 height 287
click at [621, 348] on div at bounding box center [719, 348] width 925 height 1
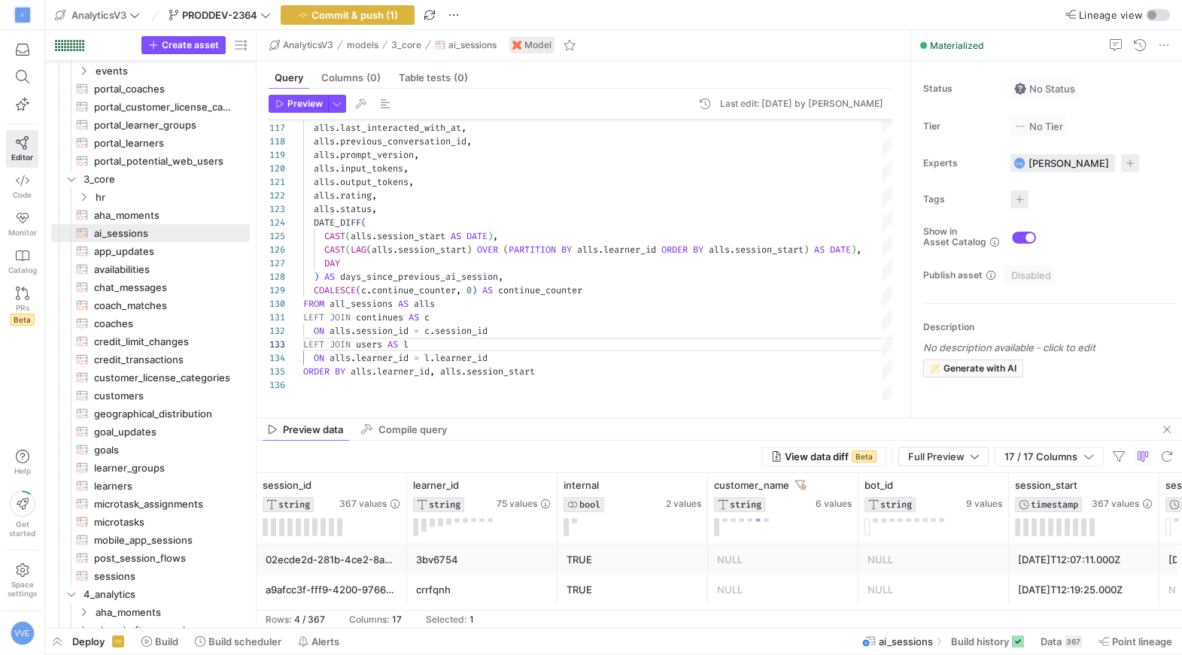
drag, startPoint x: 621, startPoint y: 347, endPoint x: 585, endPoint y: 416, distance: 78.1
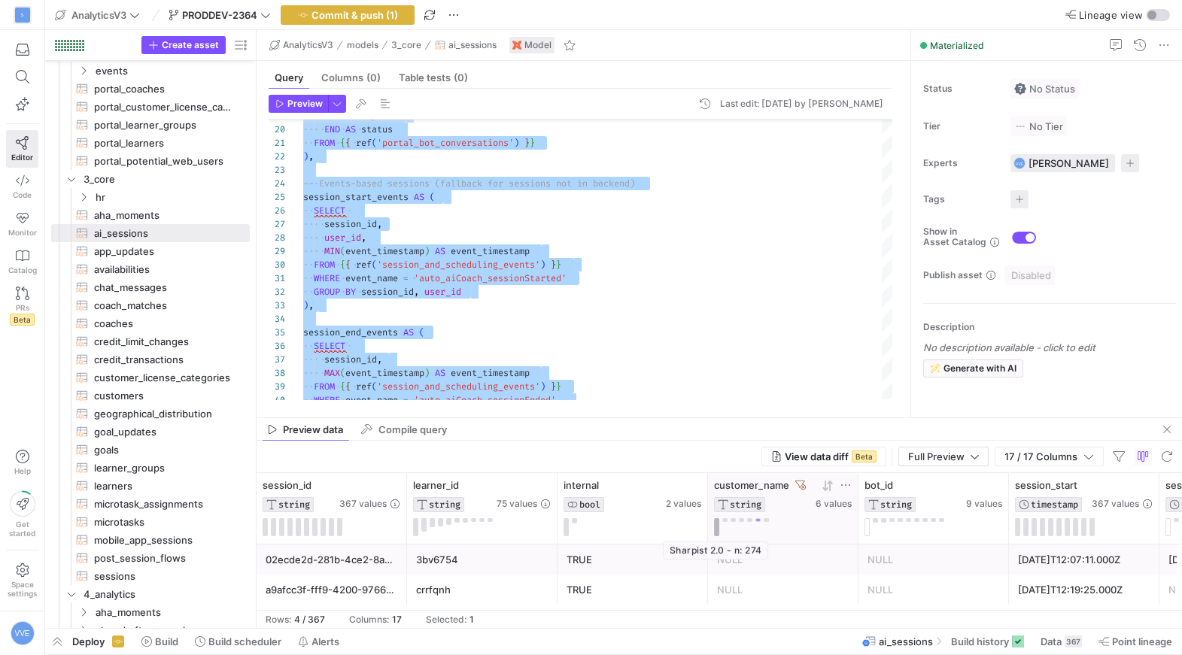
click at [716, 529] on button at bounding box center [716, 527] width 5 height 18
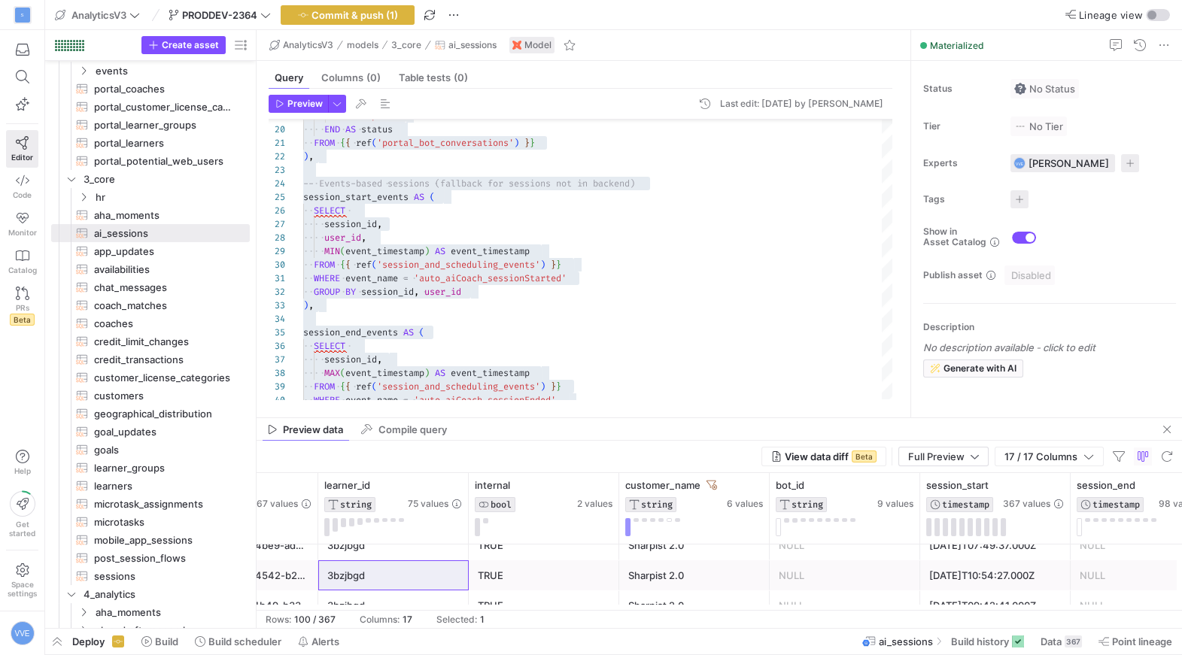
scroll to position [0, 102]
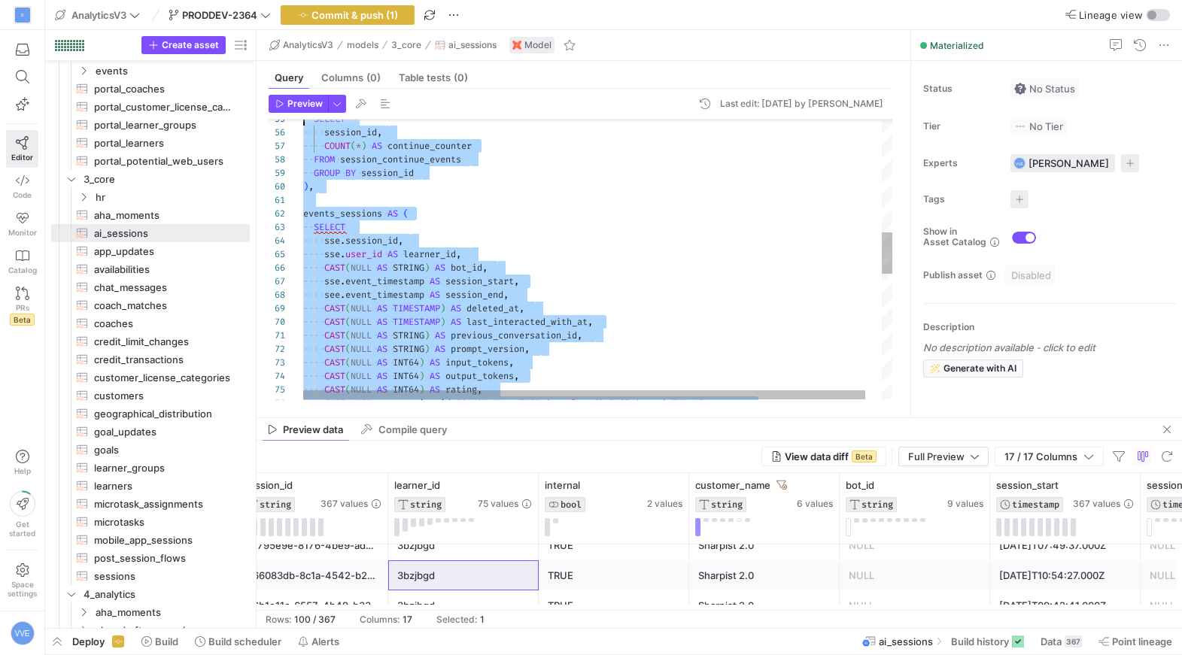
scroll to position [108, 0]
type textarea "WITH -- Backend sessions (primary source) backend_sessions AS ( SELECT bot_conv…"
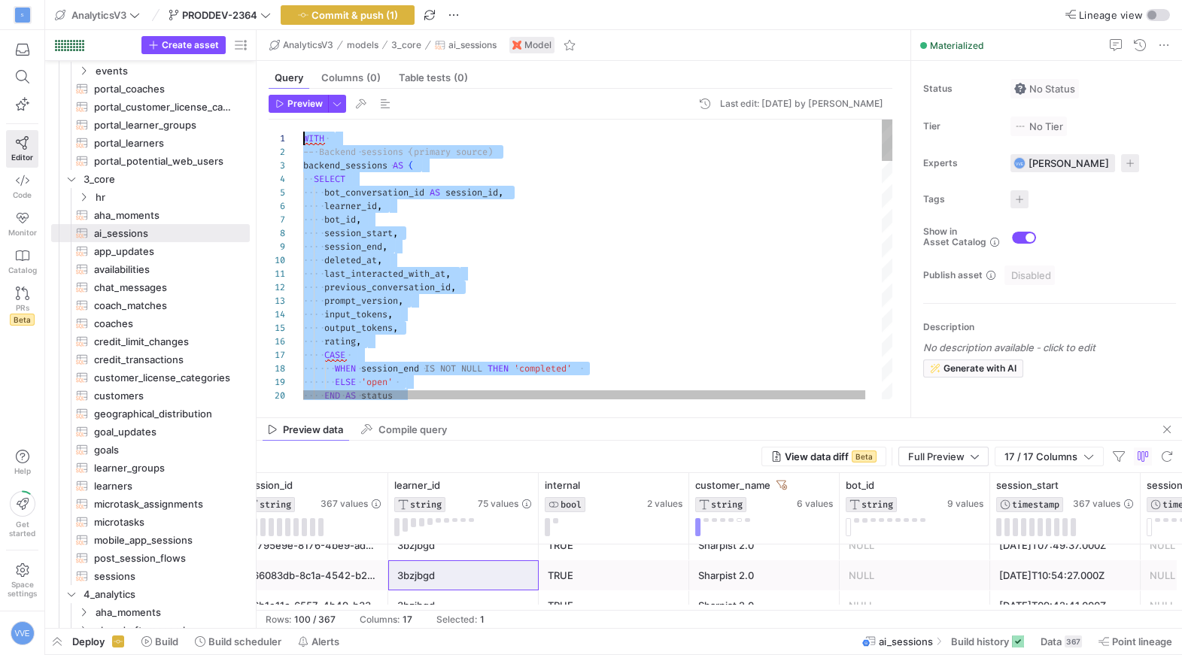
drag, startPoint x: 646, startPoint y: 374, endPoint x: 323, endPoint y: -6, distance: 498.6
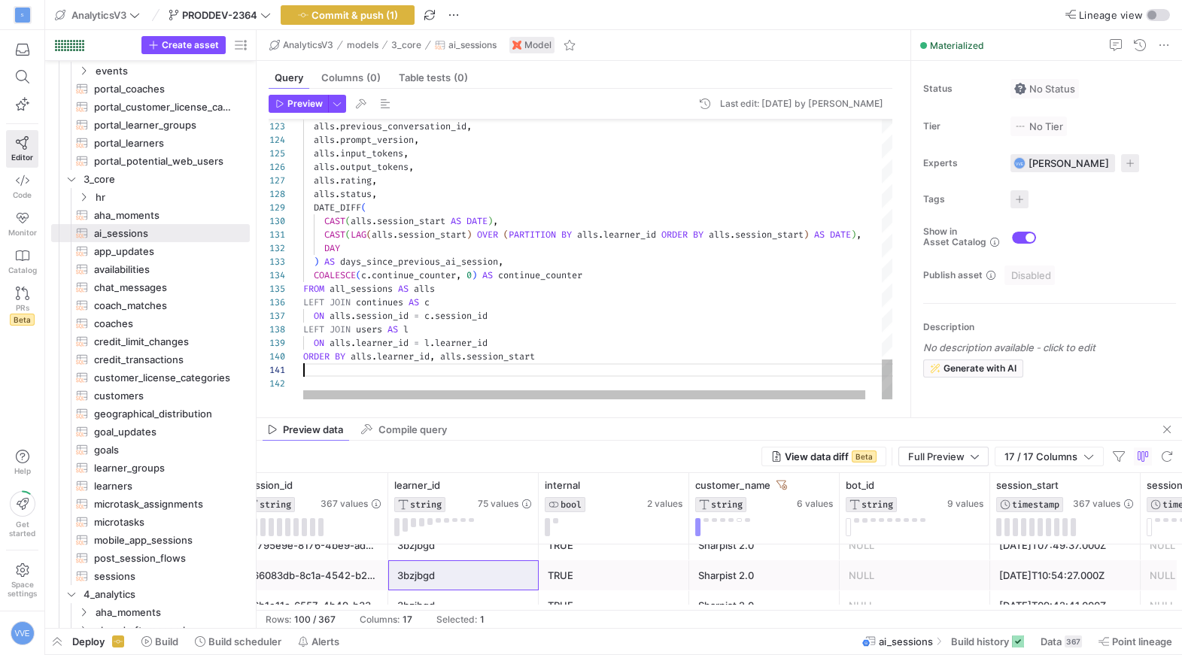
type textarea "CAST(LAG(alls.session_start) OVER (PARTITION BY alls.learner_id ORDER BY alls.s…"
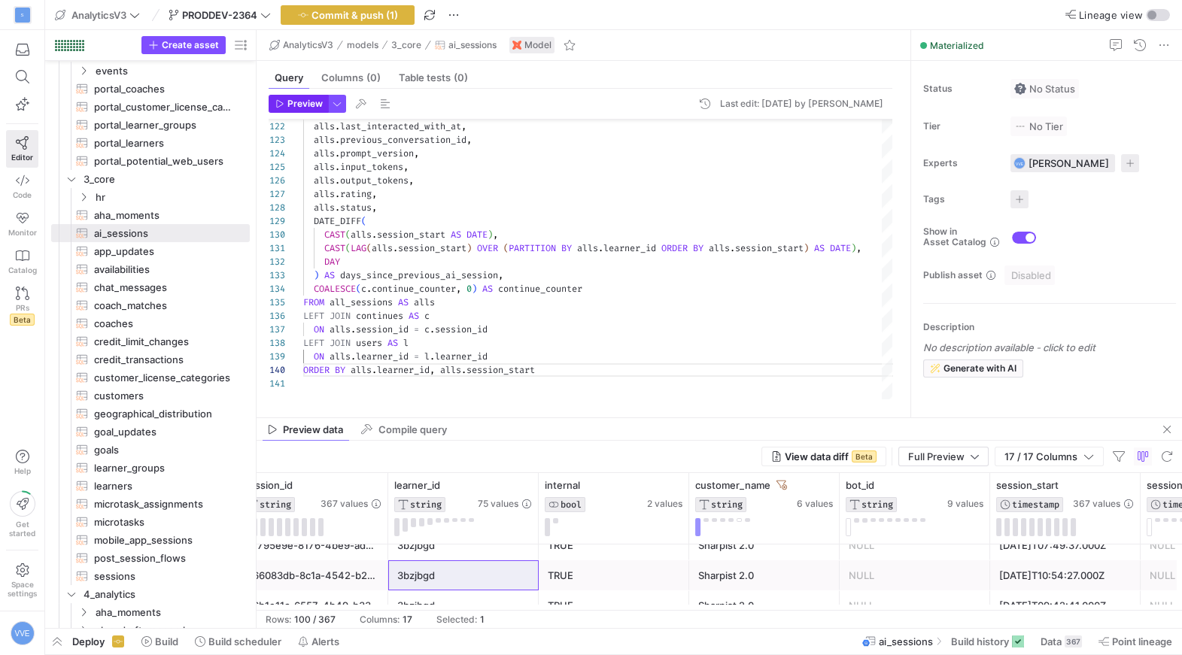
click at [316, 102] on span "Preview" at bounding box center [304, 104] width 35 height 11
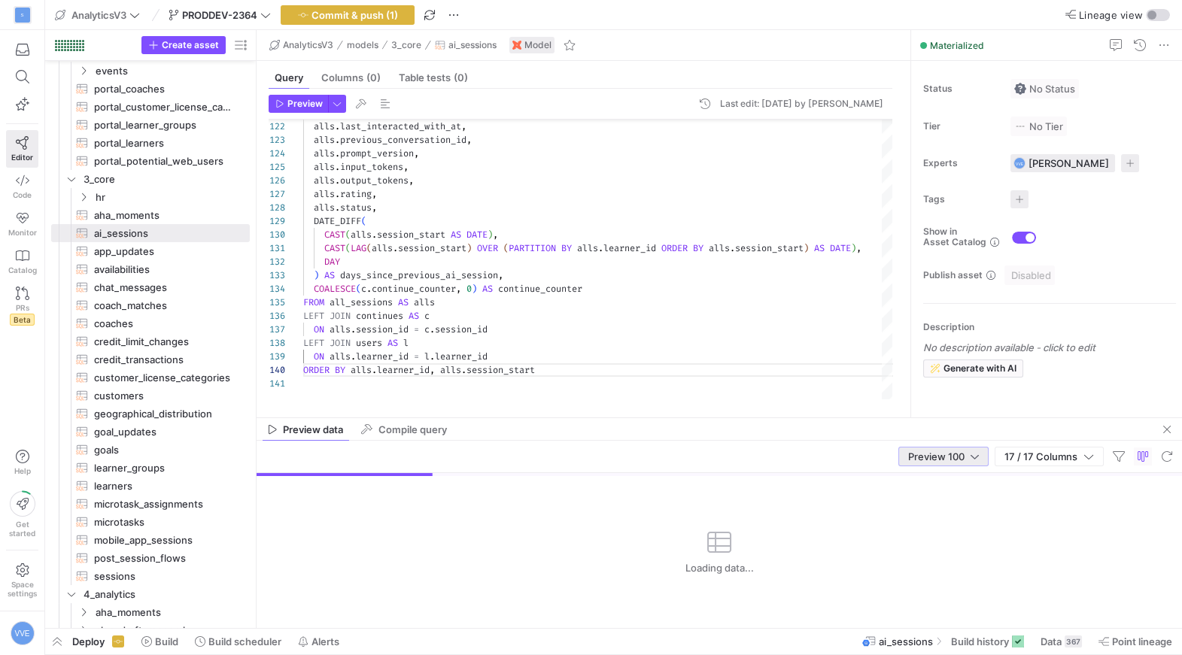
click at [913, 458] on span "Preview 100" at bounding box center [936, 457] width 56 height 12
click at [922, 495] on mat-option "Full Preview" at bounding box center [943, 506] width 90 height 24
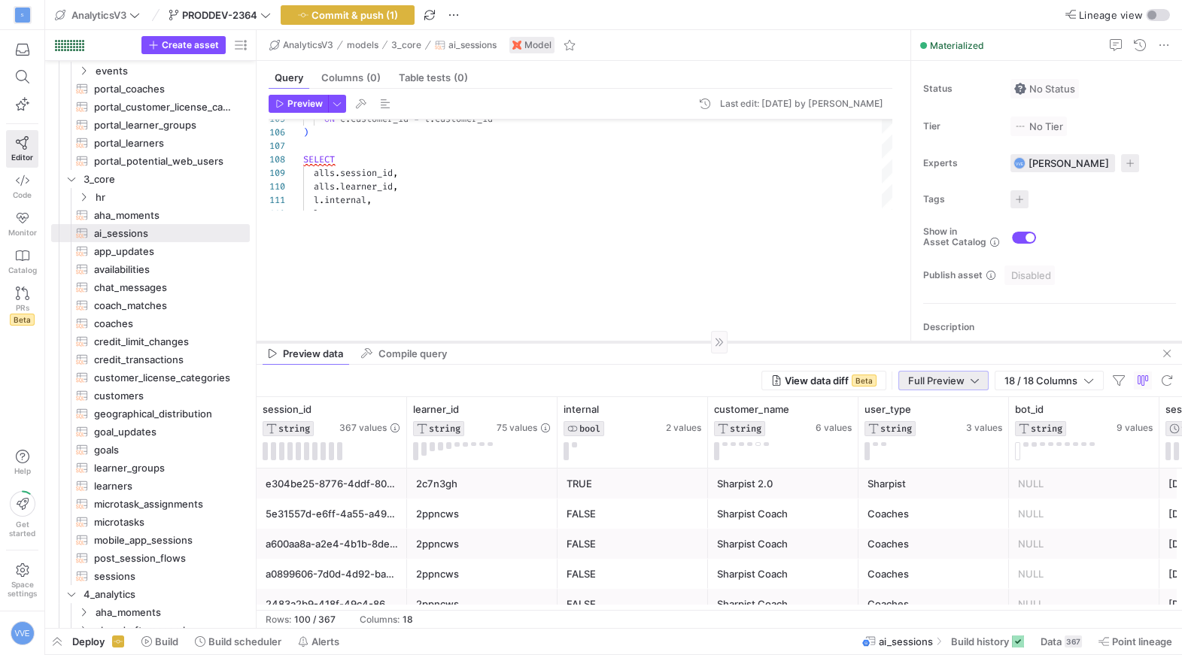
drag, startPoint x: 590, startPoint y: 418, endPoint x: 587, endPoint y: 363, distance: 55.0
click at [588, 342] on div at bounding box center [719, 342] width 925 height 1
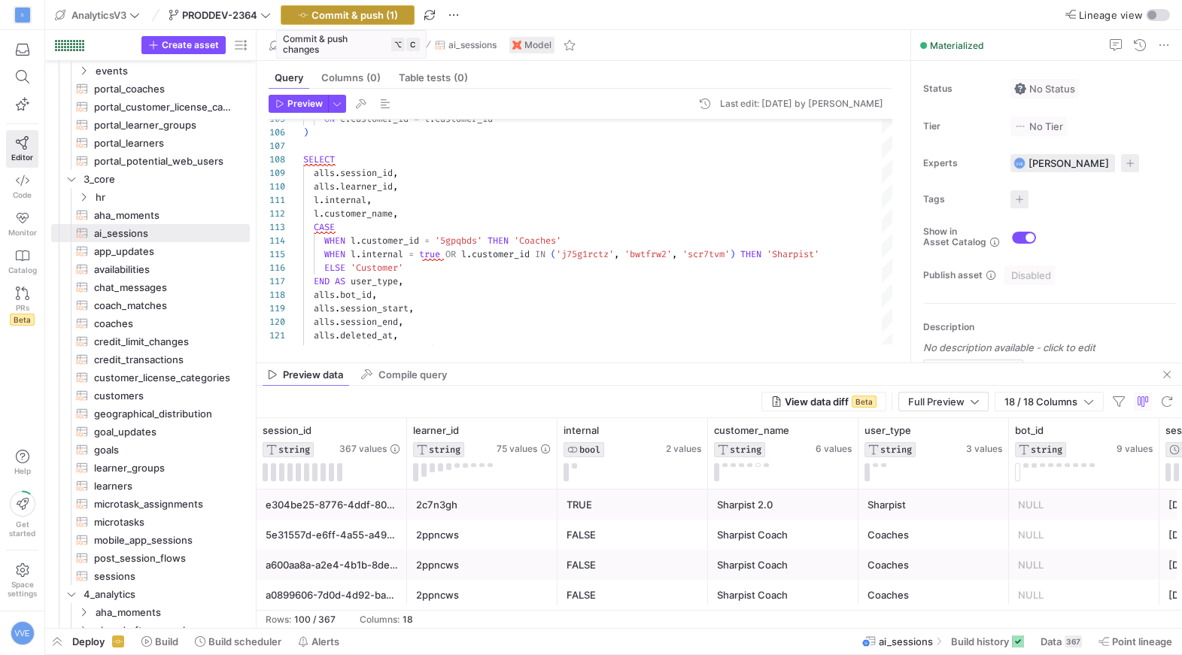
click at [345, 20] on span "Commit & push (1)" at bounding box center [354, 15] width 87 height 12
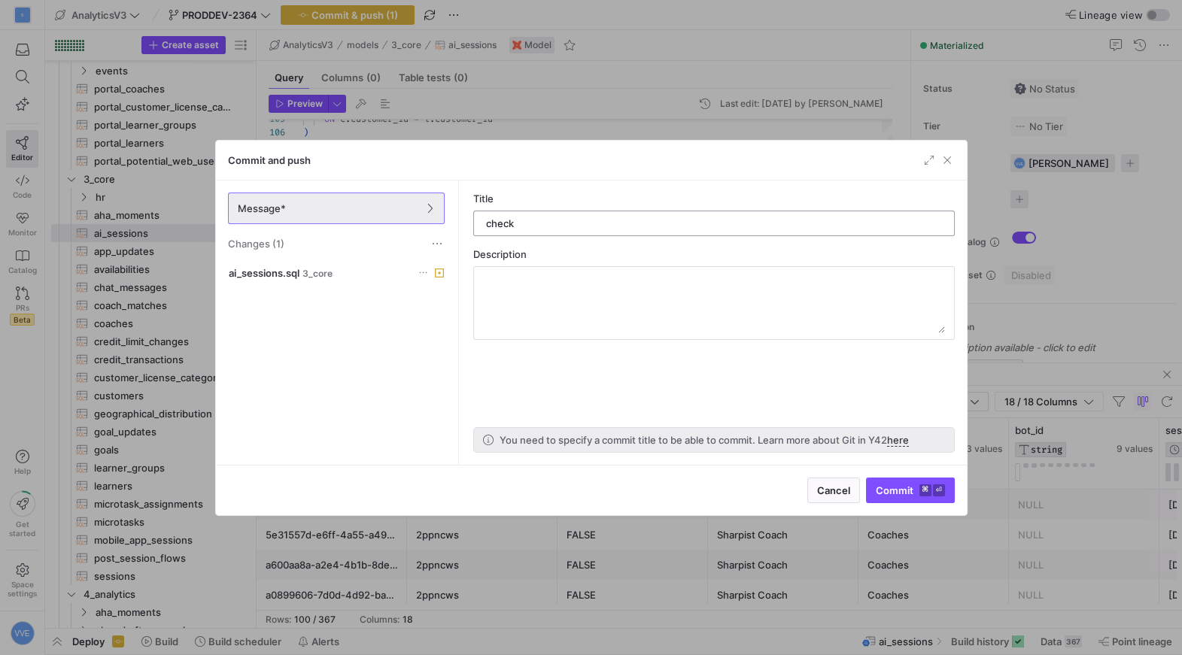
type input "check"
click at [901, 487] on span "Commit ⌘ ⏎" at bounding box center [910, 491] width 69 height 12
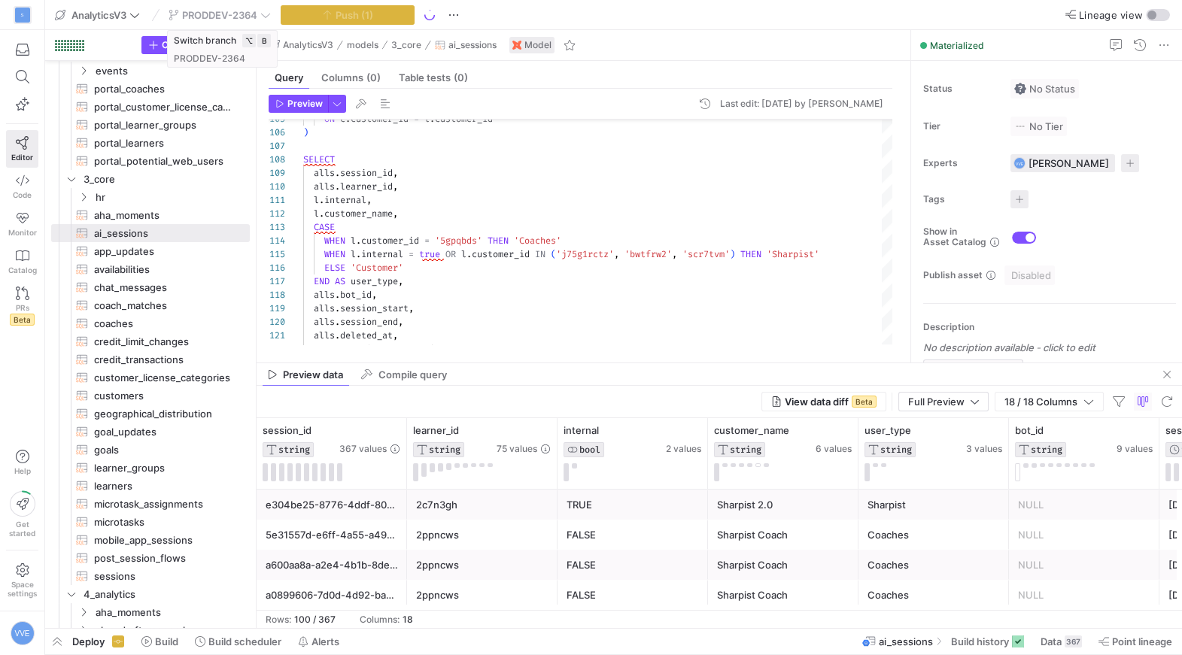
click at [251, 12] on div "PRODDEV-2364" at bounding box center [220, 15] width 110 height 20
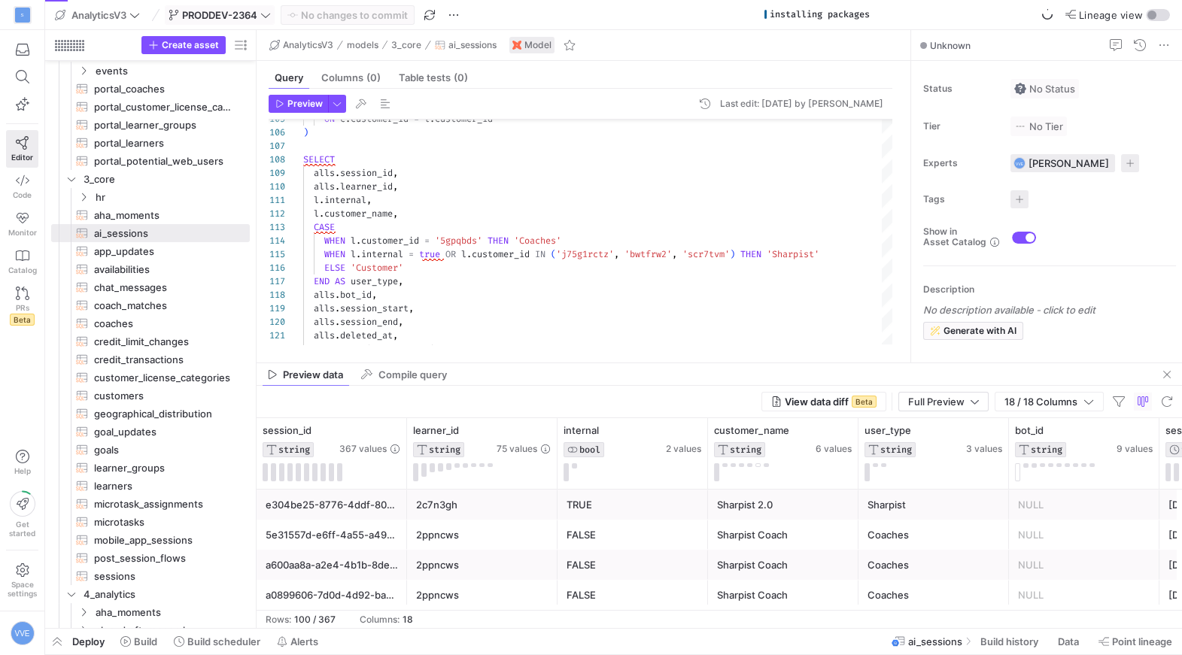
click at [257, 11] on span "PRODDEV-2364" at bounding box center [219, 15] width 75 height 12
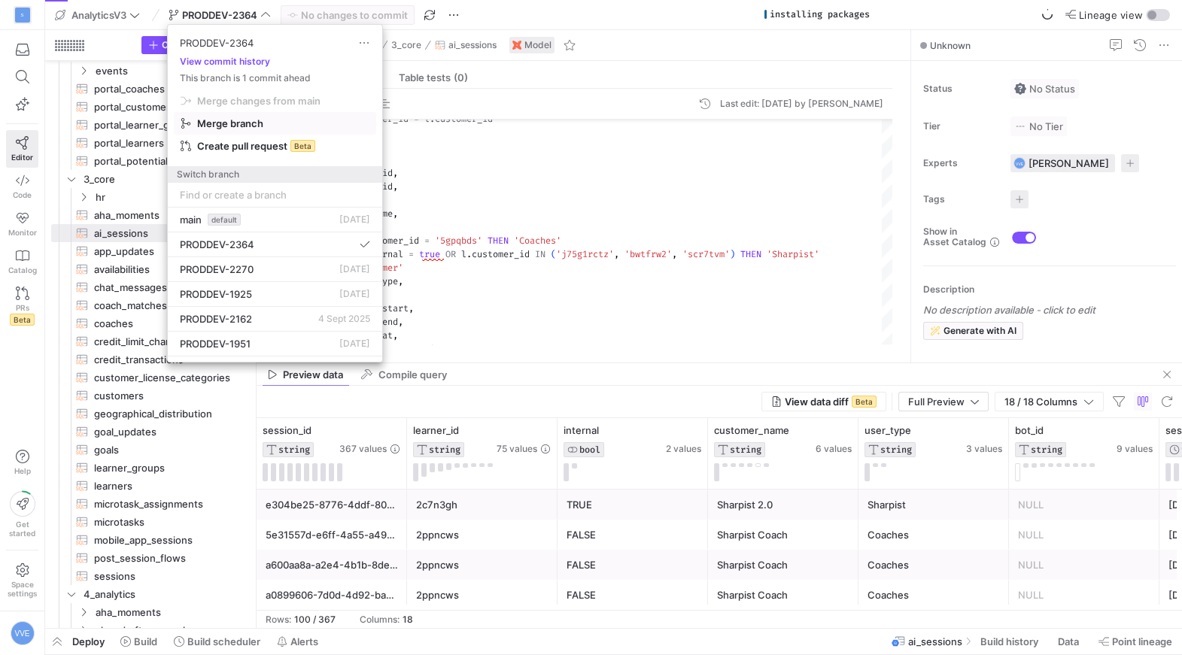
click at [257, 121] on span "Merge branch" at bounding box center [230, 123] width 66 height 12
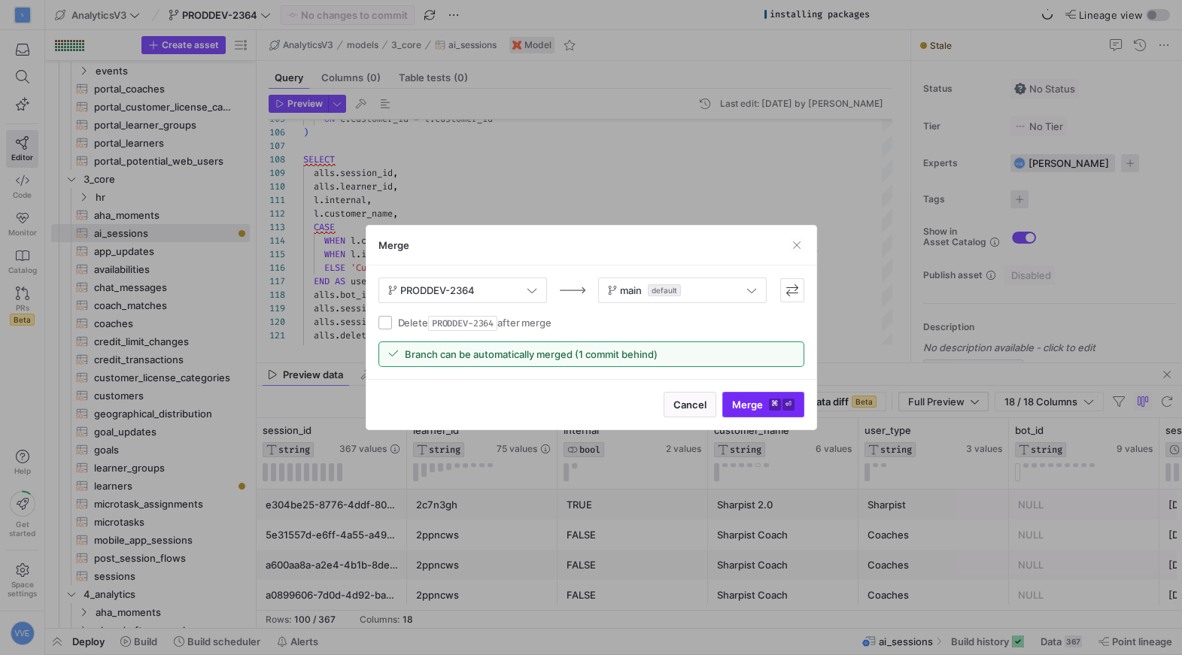
click at [756, 400] on span "Merge ⌘ ⏎" at bounding box center [763, 405] width 62 height 12
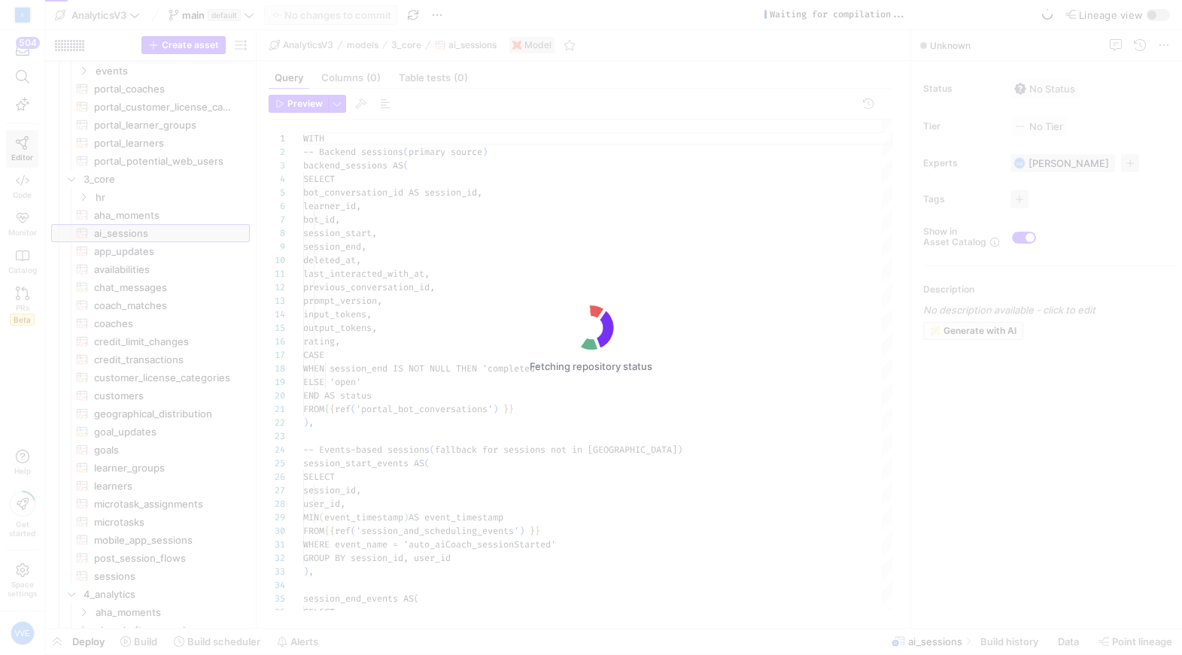
scroll to position [135, 0]
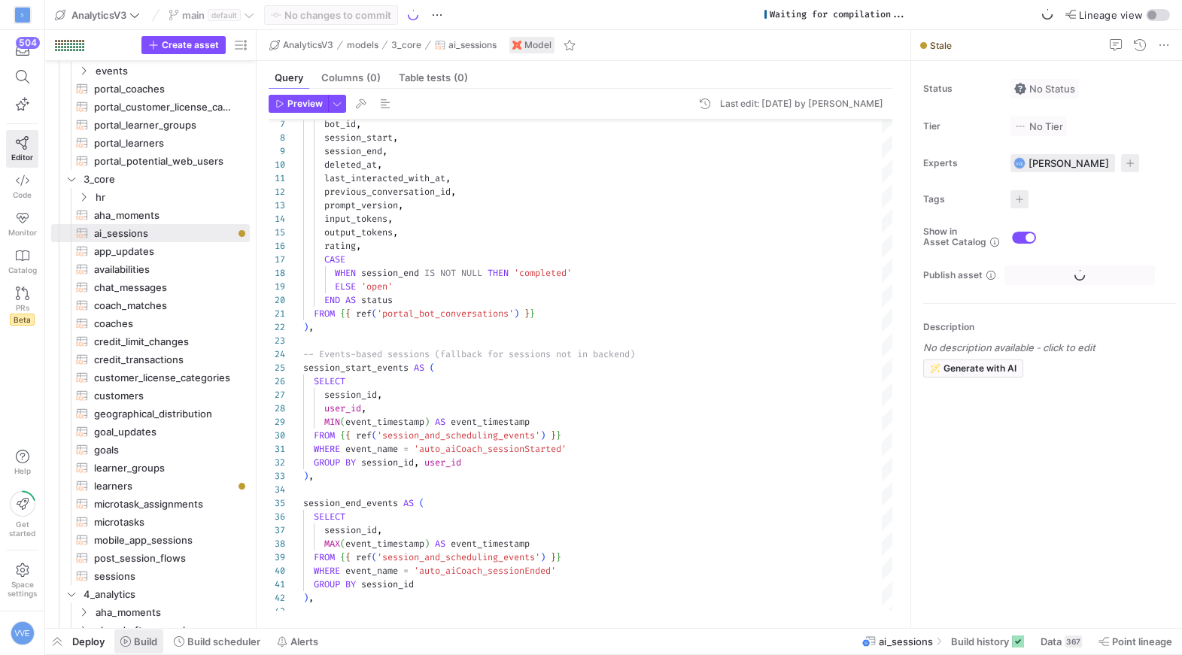
click at [154, 639] on span "Build" at bounding box center [145, 642] width 23 height 12
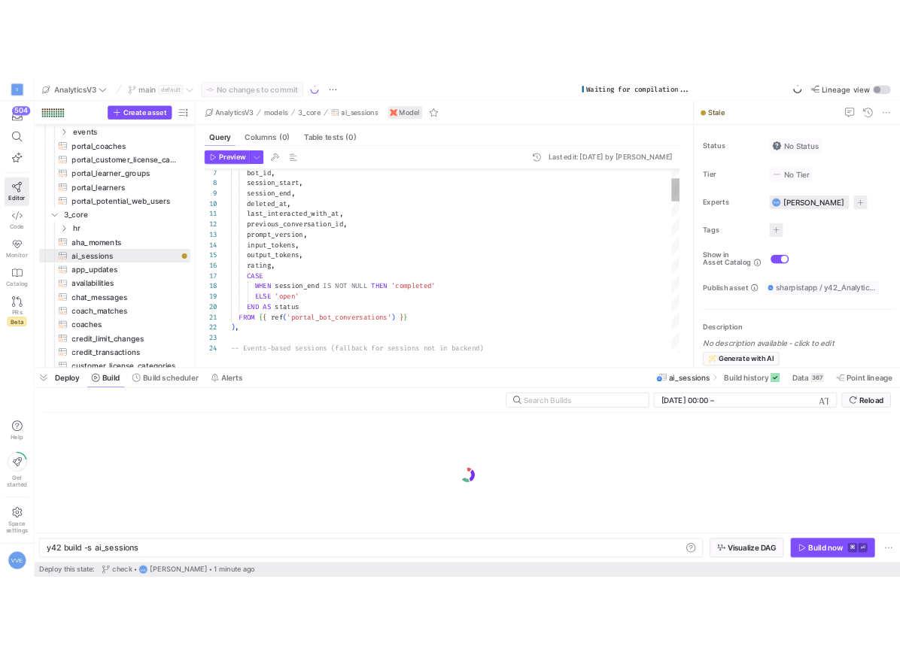
scroll to position [0, 118]
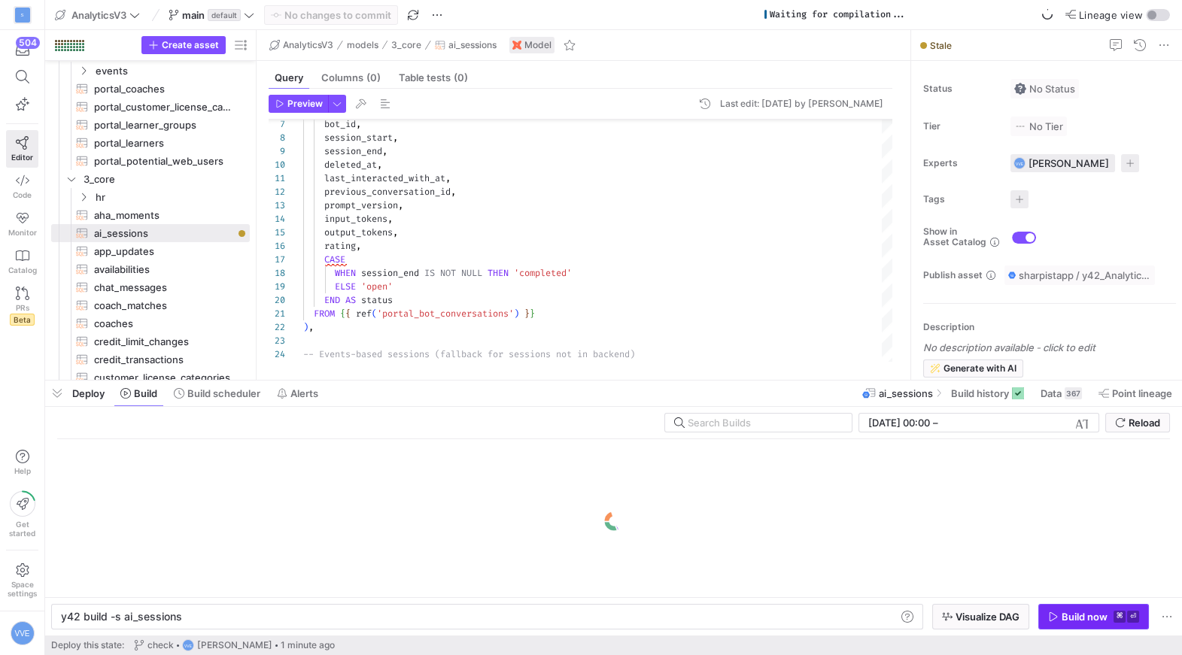
click at [1088, 610] on span "button" at bounding box center [1093, 617] width 109 height 24
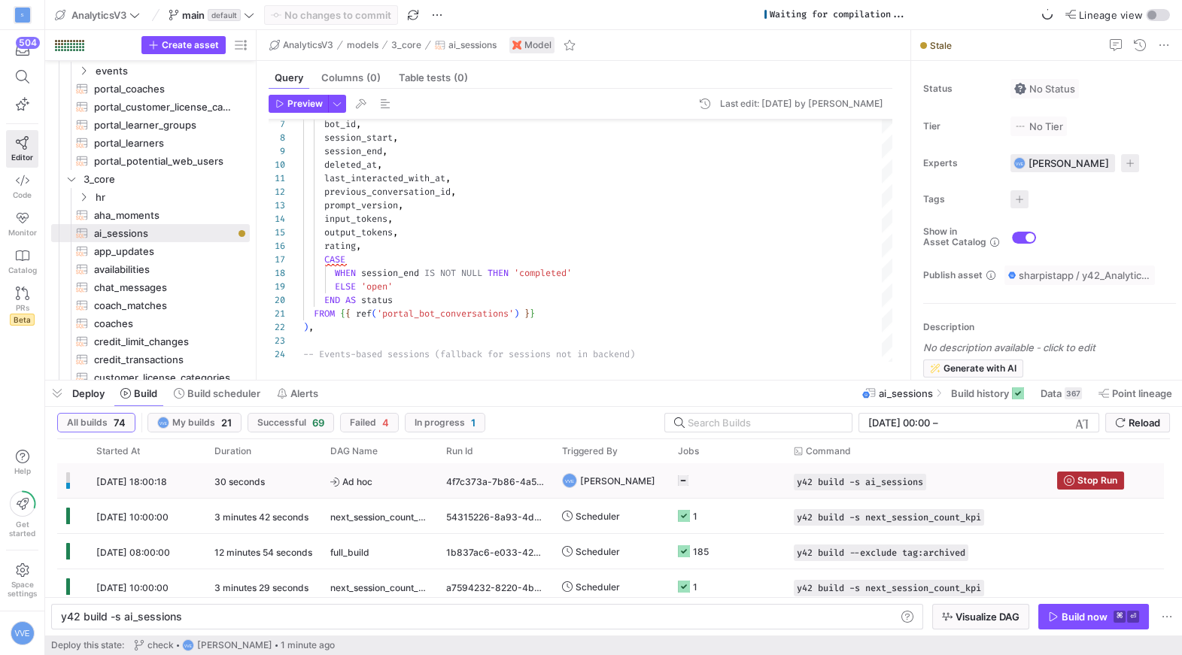
click at [751, 479] on y42-job-status-cell-renderer at bounding box center [727, 480] width 98 height 33
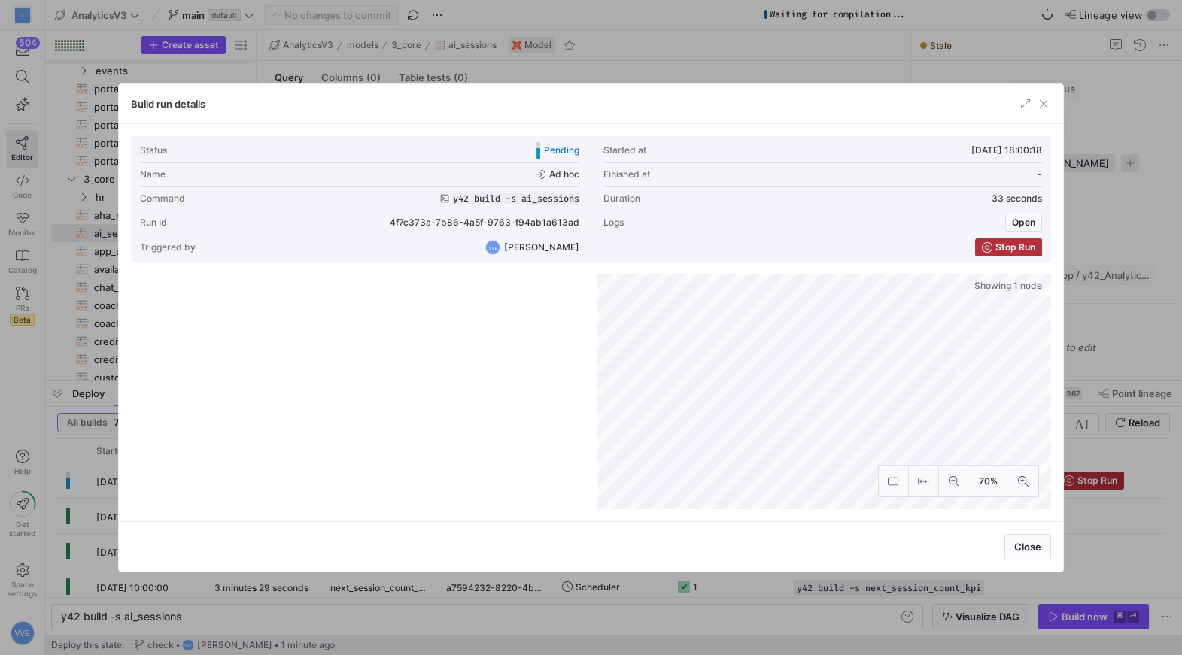
click at [1035, 104] on div at bounding box center [1034, 103] width 33 height 15
click at [1043, 105] on span "button" at bounding box center [1043, 103] width 15 height 15
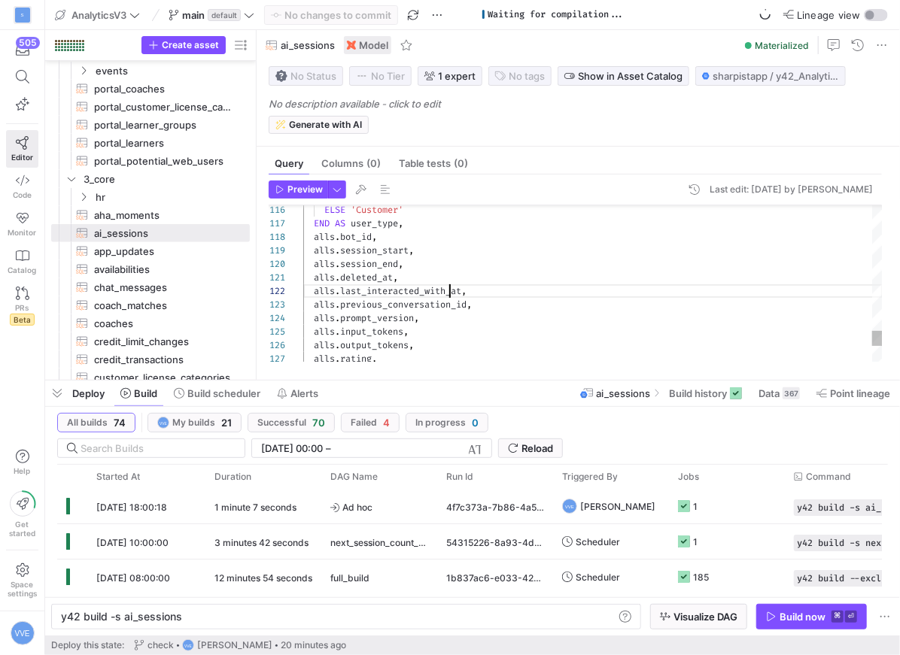
scroll to position [14, 146]
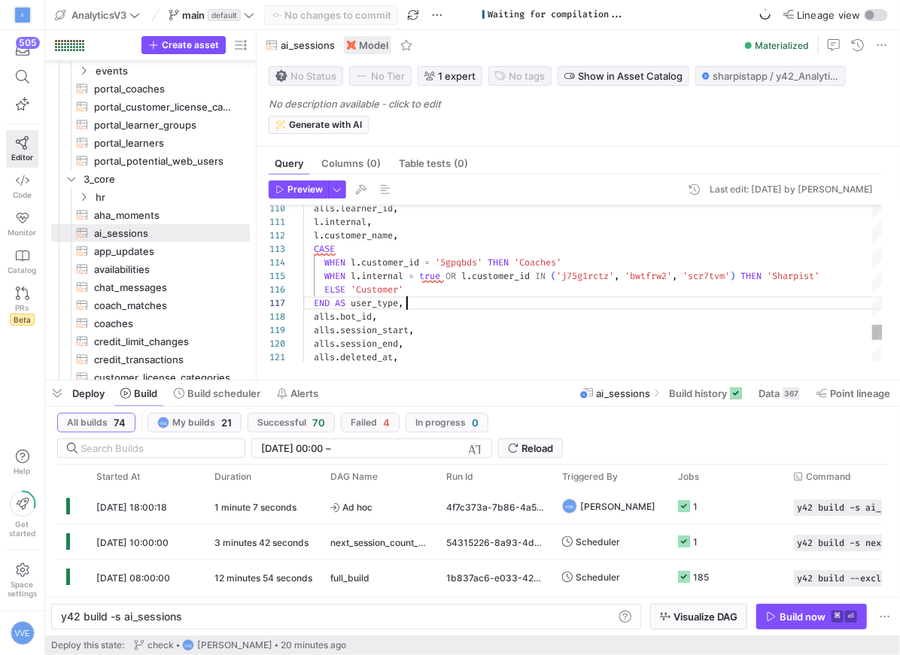
scroll to position [81, 102]
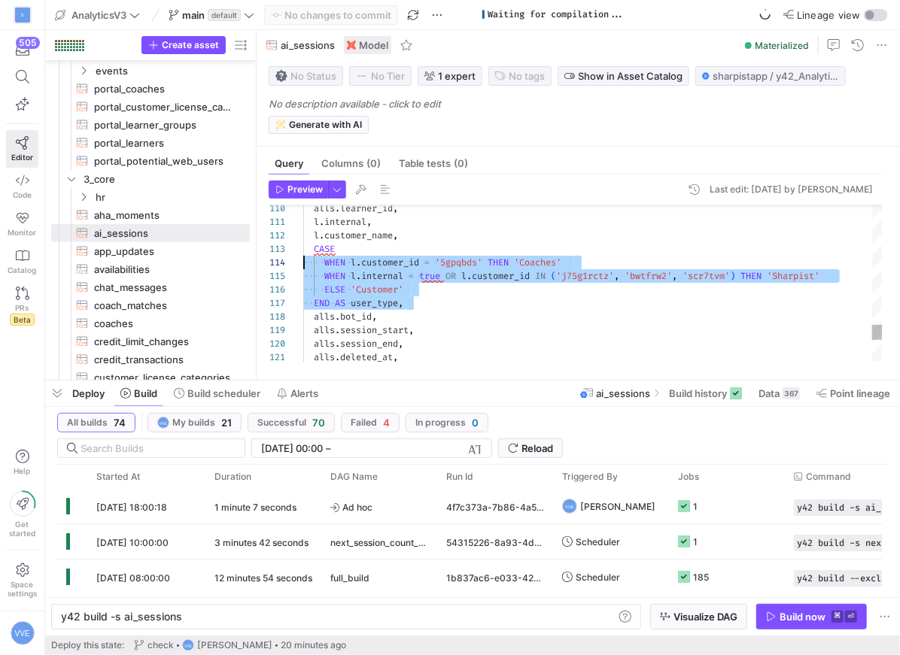
scroll to position [26, 0]
drag, startPoint x: 449, startPoint y: 299, endPoint x: 291, endPoint y: 254, distance: 164.3
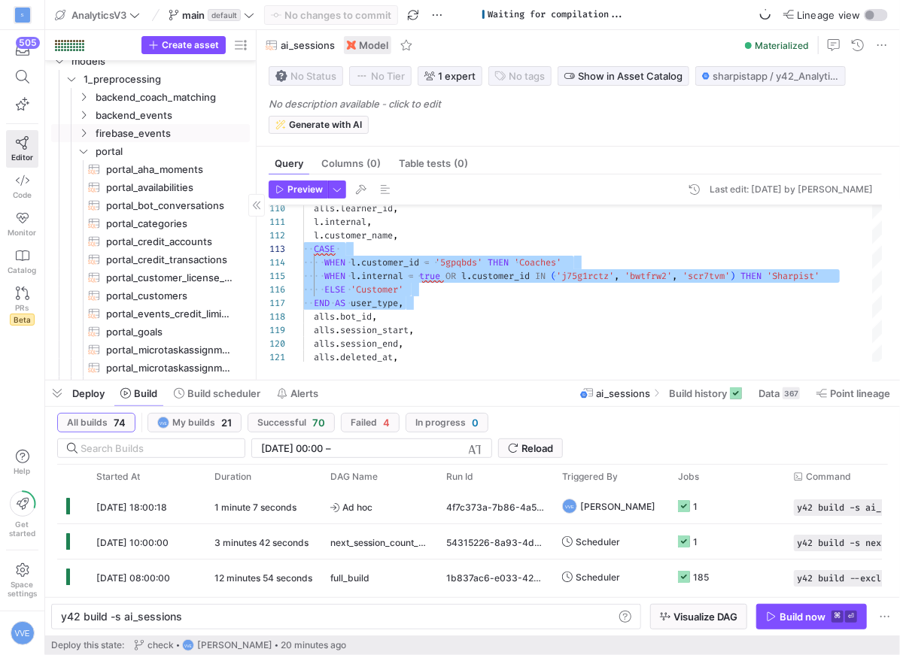
scroll to position [20, 0]
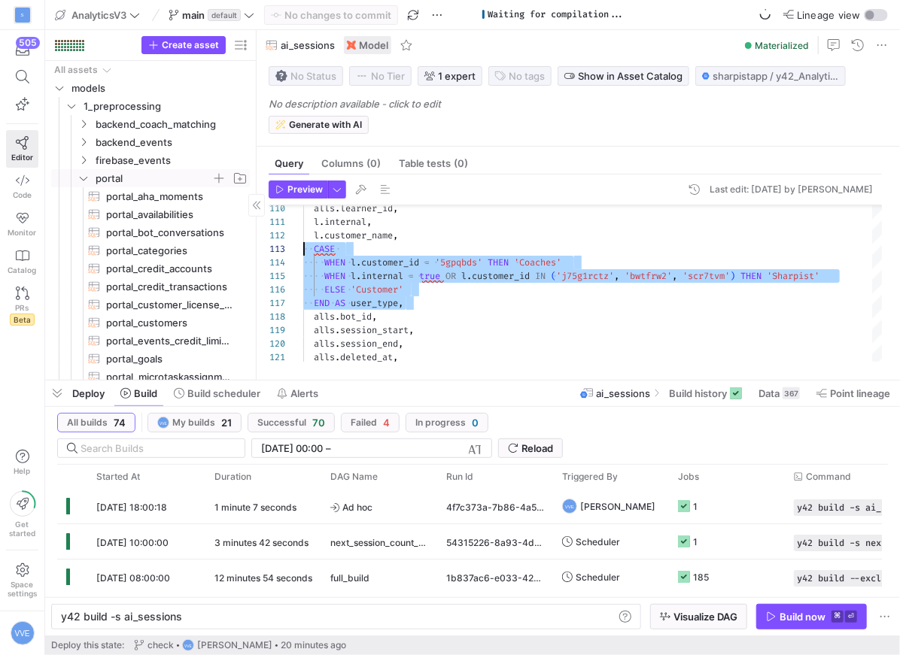
click at [87, 181] on icon "Press SPACE to select this row." at bounding box center [83, 178] width 11 height 9
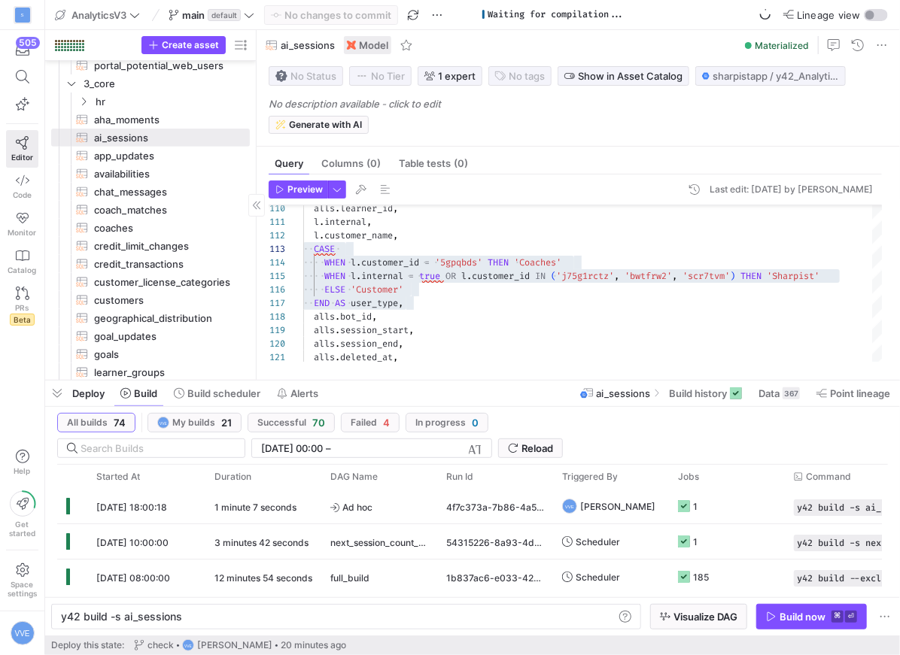
scroll to position [366, 0]
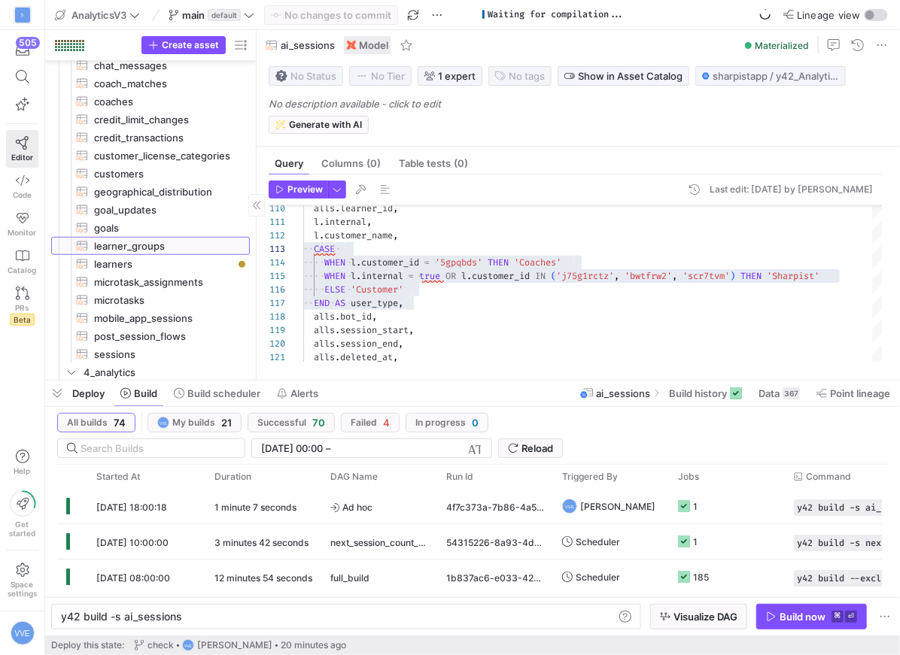
click at [133, 254] on link "learner_groups​​​​​​​​​​" at bounding box center [150, 246] width 199 height 18
type textarea "WITH filtered_learner_groups AS ( SELECT * FROM {{ ref('portal_learner_groups')…"
type textarea "y42 build -s learner_groups"
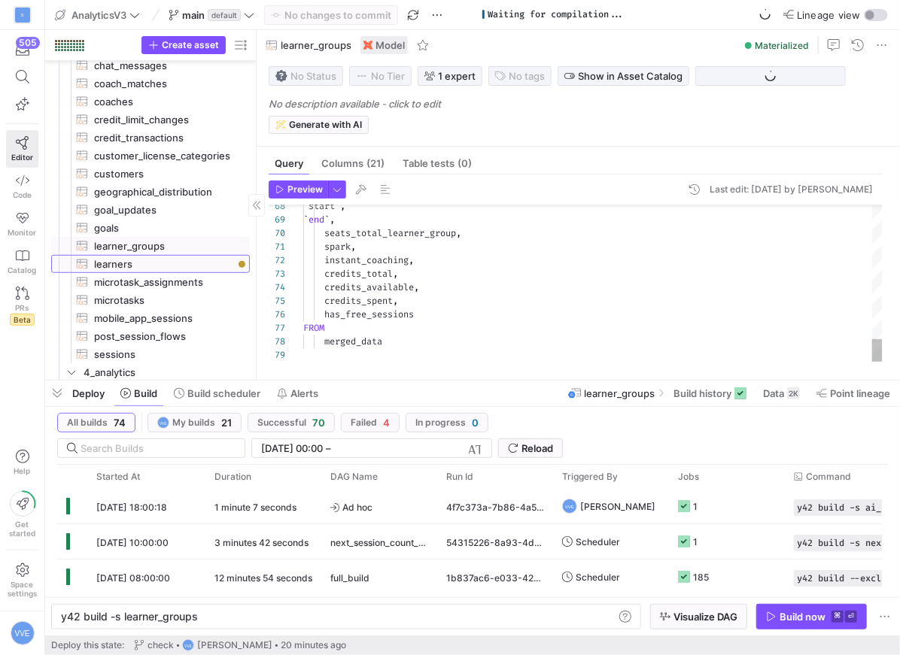
click at [133, 262] on span "learners​​​​​​​​​​" at bounding box center [163, 264] width 138 height 17
type textarea "WITH t_1306de1e_5e31_4905_b71c_cb2ab5bfe9e1 AS ( SELECT * FROM {{ ref('portal_u…"
type textarea "y42 build -s learners"
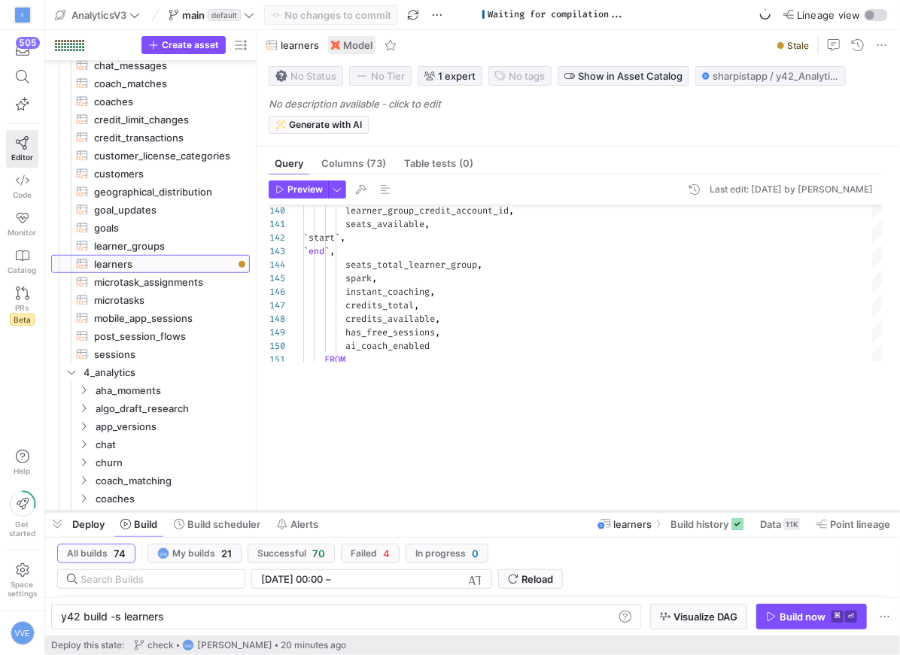
drag, startPoint x: 482, startPoint y: 378, endPoint x: 463, endPoint y: 509, distance: 132.3
click at [463, 509] on div at bounding box center [472, 512] width 855 height 6
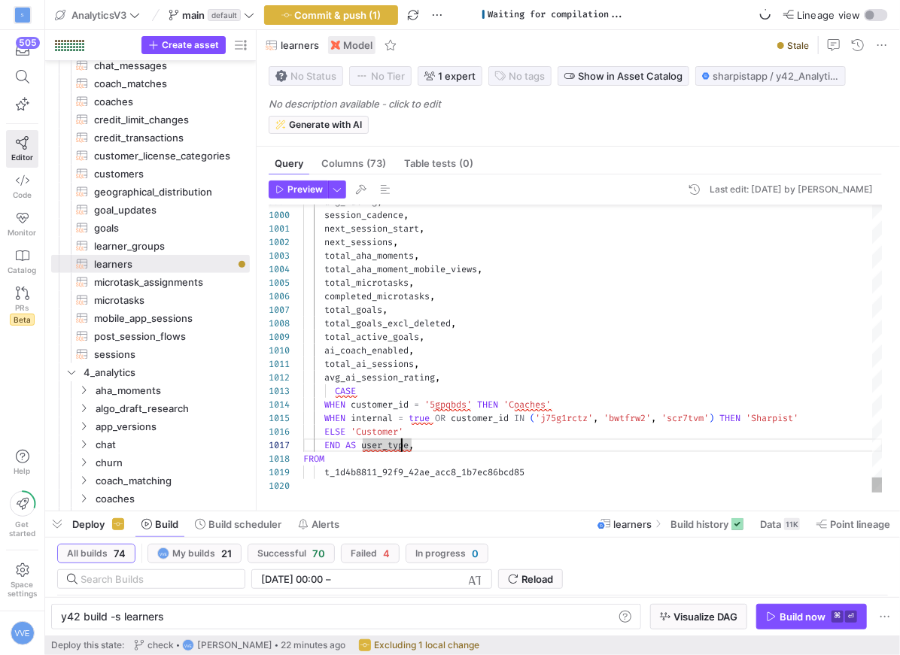
type textarea "total_ai_sessions, avg_ai_session_rating, CASE WHEN customer_id = '5gpqbds' THE…"
click at [301, 184] on span "Preview" at bounding box center [304, 189] width 35 height 11
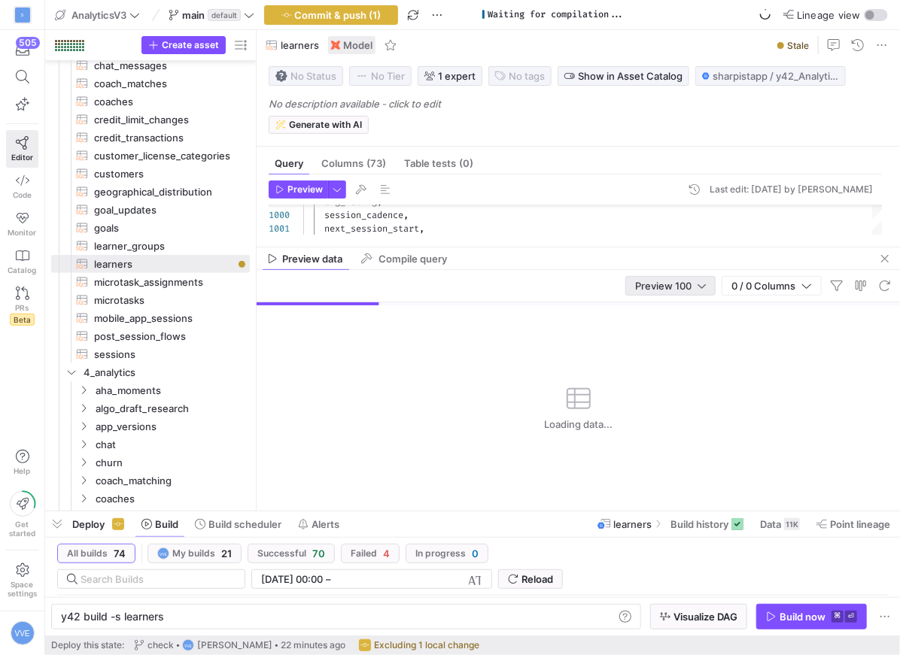
click at [687, 293] on div "Preview 100" at bounding box center [670, 286] width 71 height 18
click at [681, 333] on span "Full Preview" at bounding box center [669, 335] width 77 height 12
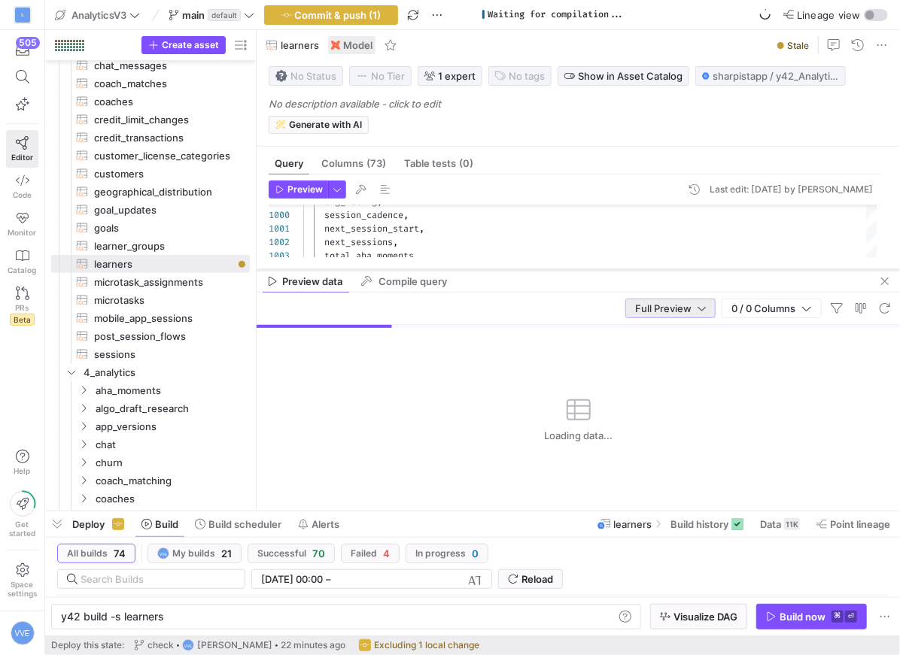
drag, startPoint x: 538, startPoint y: 248, endPoint x: 563, endPoint y: 336, distance: 92.2
click at [563, 273] on div at bounding box center [578, 270] width 643 height 6
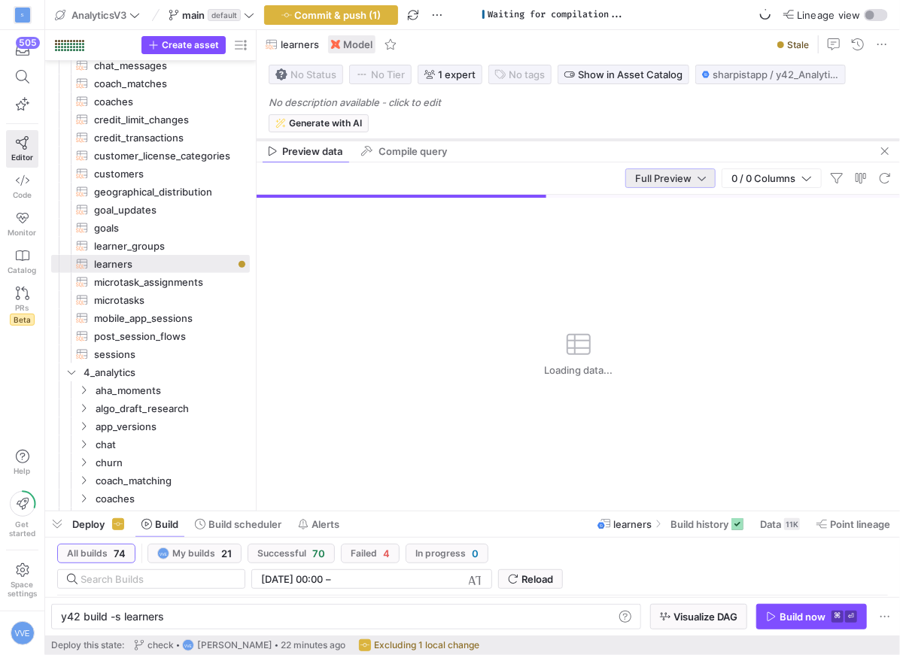
drag, startPoint x: 637, startPoint y: 336, endPoint x: 644, endPoint y: 139, distance: 196.5
click at [644, 139] on div at bounding box center [578, 140] width 643 height 6
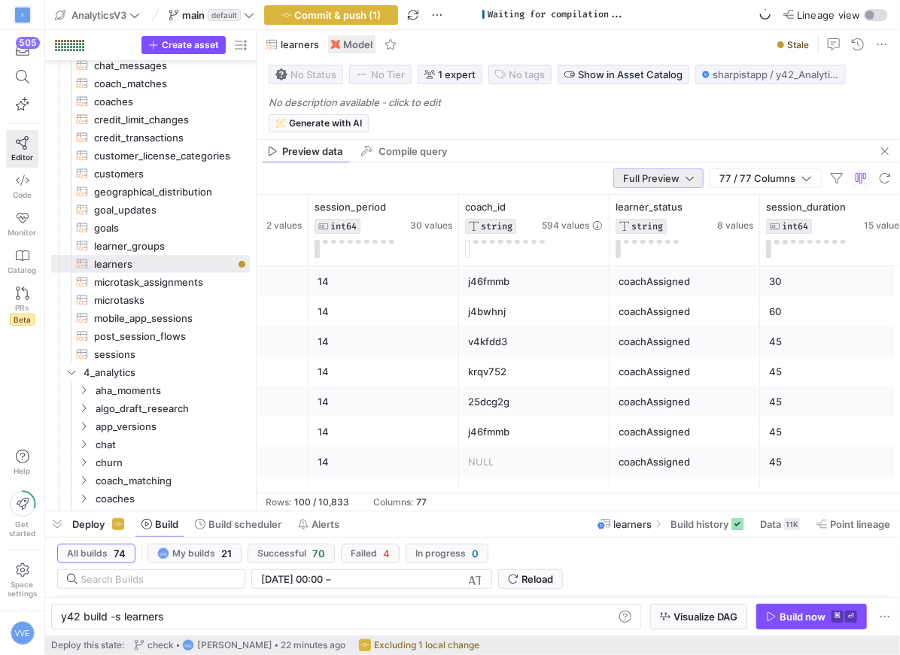
scroll to position [0, 2137]
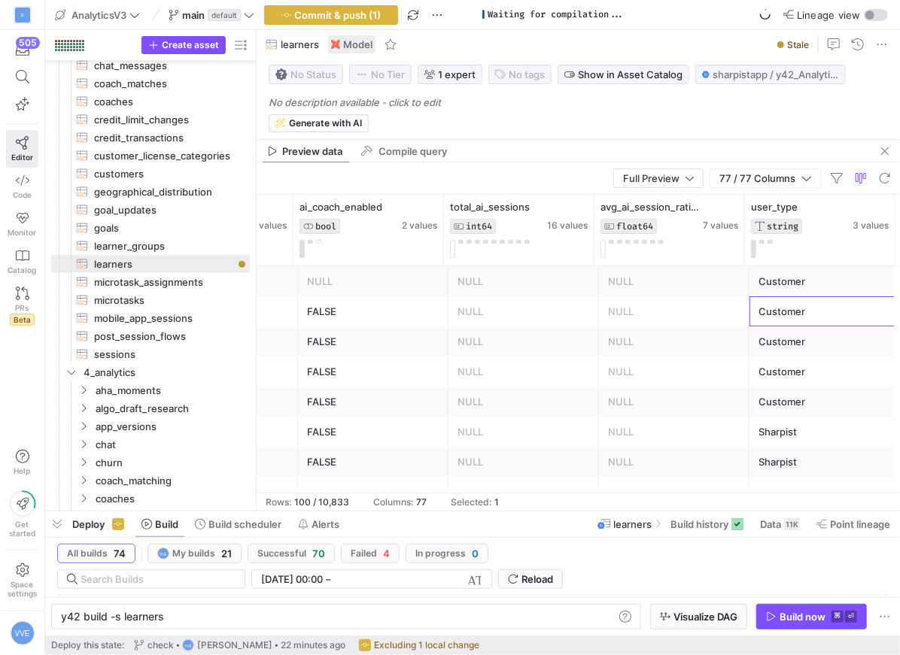
click at [822, 313] on div "Customer" at bounding box center [824, 311] width 132 height 29
click at [826, 282] on div "Customer" at bounding box center [824, 281] width 132 height 29
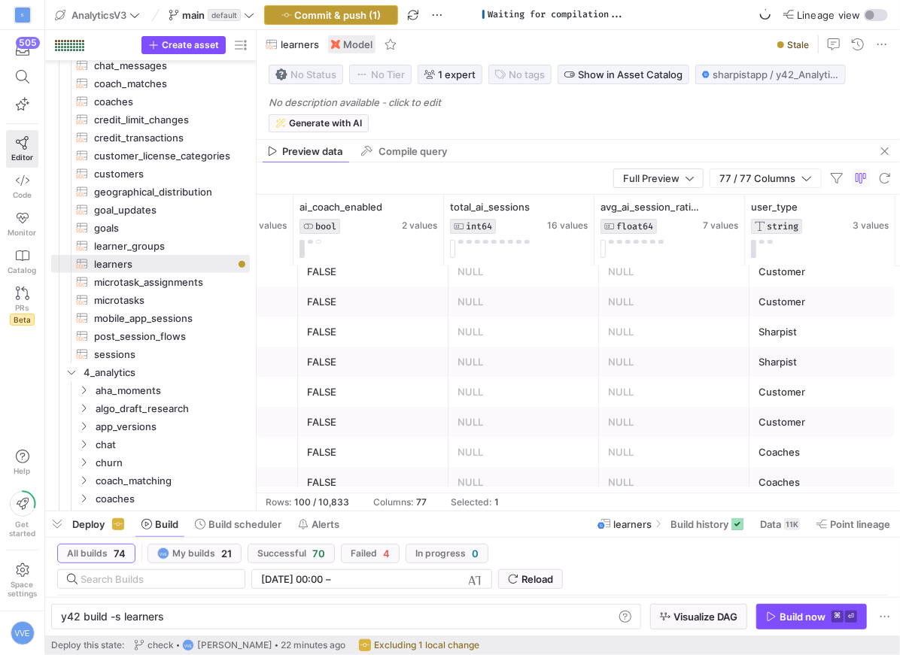
click at [336, 17] on span "Commit & push (1)" at bounding box center [338, 15] width 87 height 12
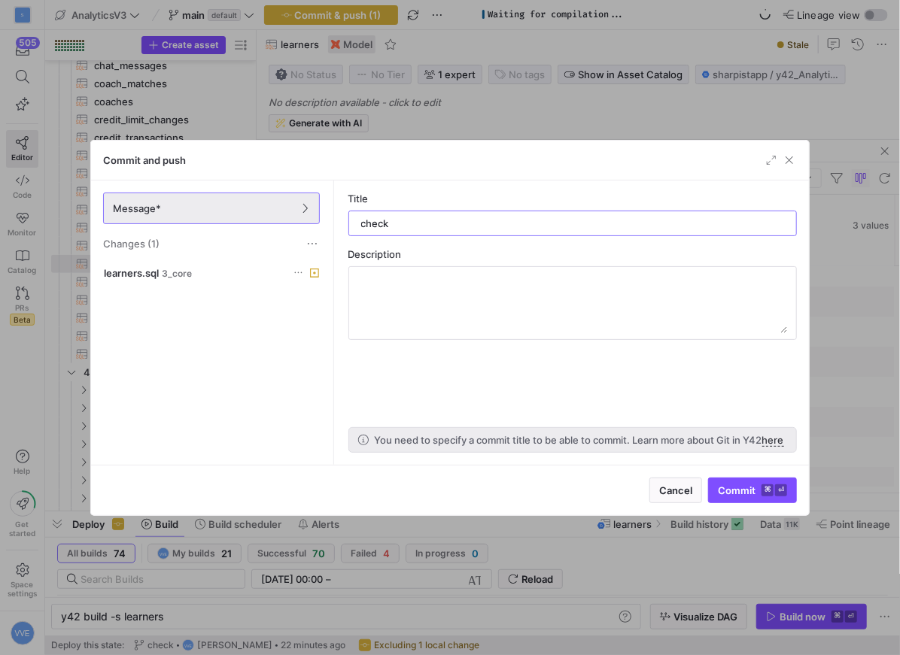
type input "check"
click at [734, 482] on span "submit" at bounding box center [752, 491] width 87 height 24
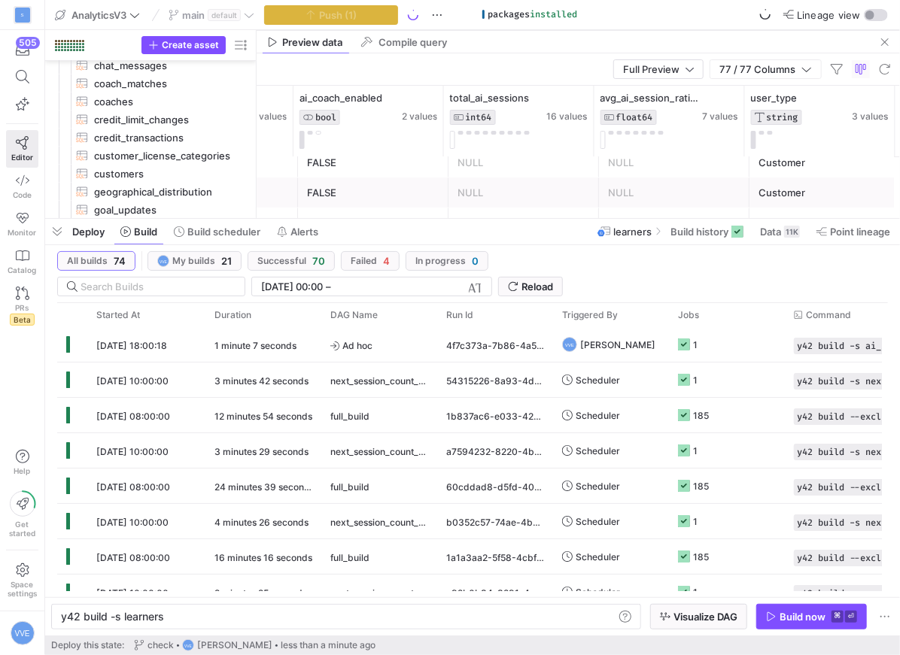
drag, startPoint x: 212, startPoint y: 513, endPoint x: 313, endPoint y: 220, distance: 309.6
click at [313, 220] on div at bounding box center [472, 219] width 855 height 6
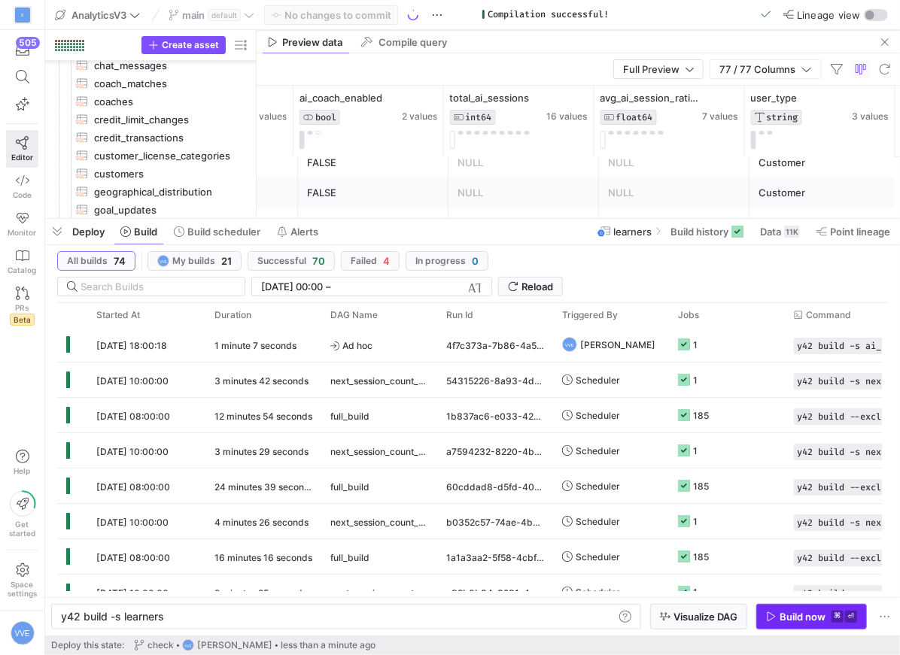
click at [833, 622] on kbd "⌘" at bounding box center [837, 617] width 12 height 12
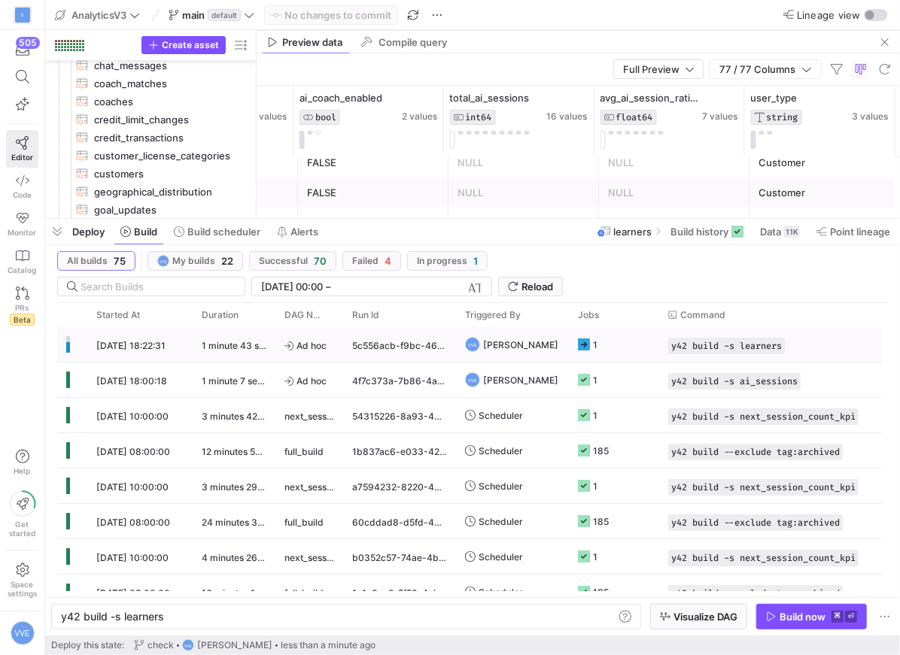
click at [595, 342] on div "1" at bounding box center [595, 344] width 5 height 35
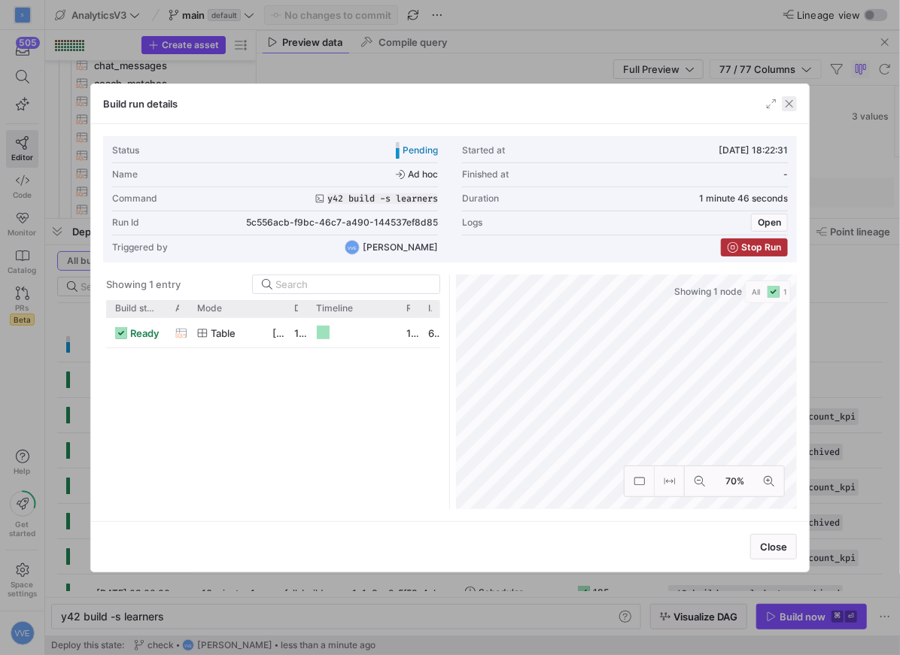
click at [789, 106] on span "button" at bounding box center [789, 103] width 15 height 15
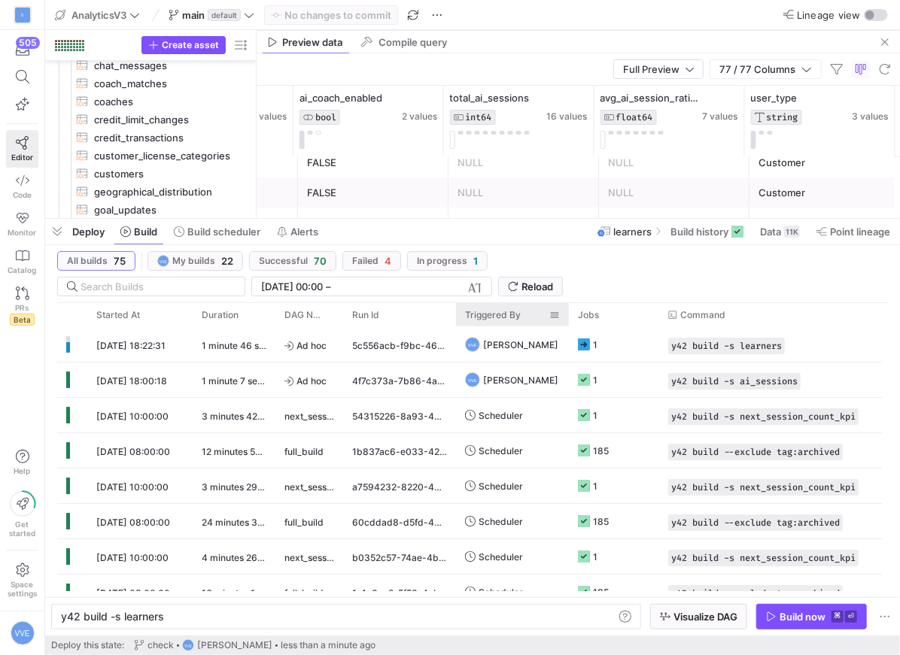
click at [518, 319] on span "Triggered By" at bounding box center [493, 315] width 56 height 11
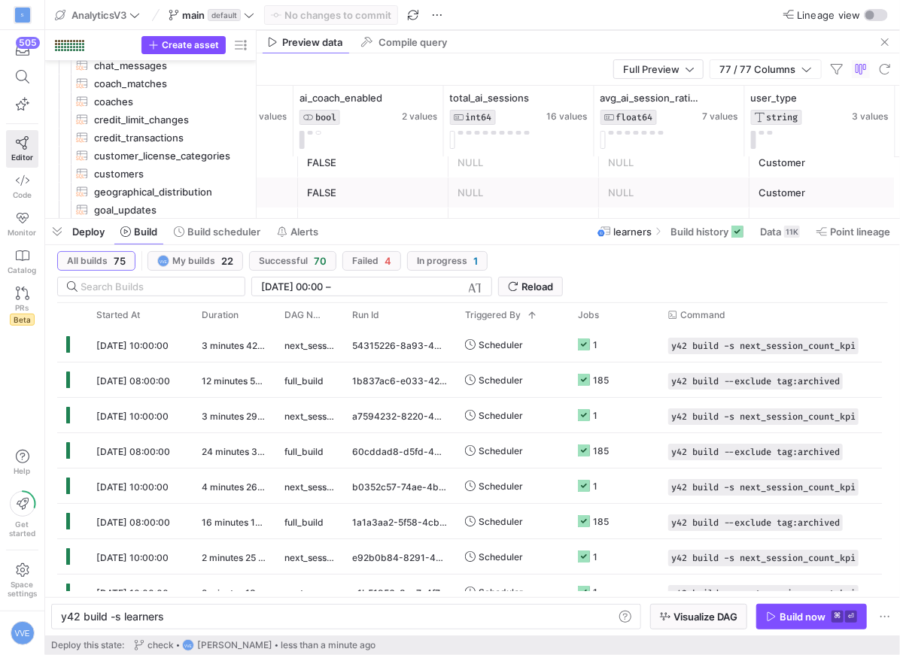
click at [518, 336] on div "Scheduler" at bounding box center [512, 344] width 113 height 35
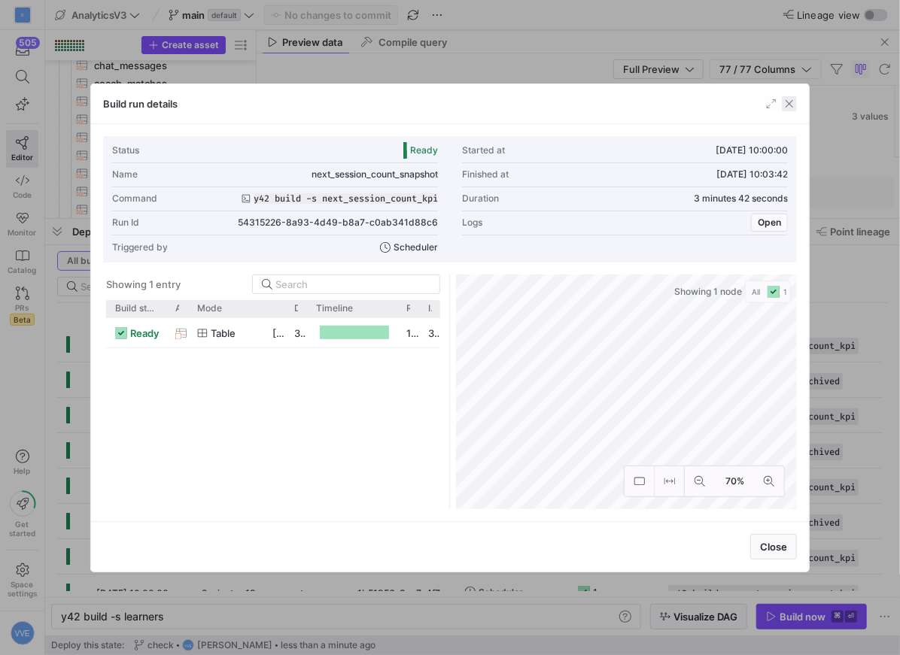
click at [789, 105] on span "button" at bounding box center [789, 103] width 15 height 15
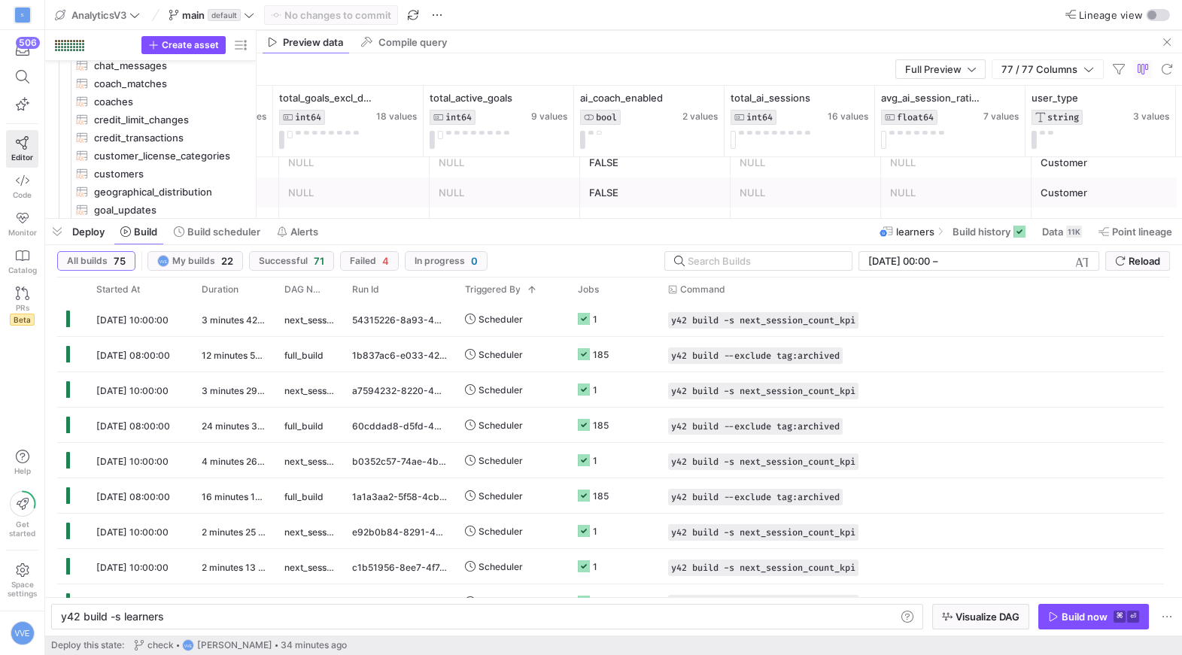
scroll to position [0, 10675]
